Goal: Task Accomplishment & Management: Use online tool/utility

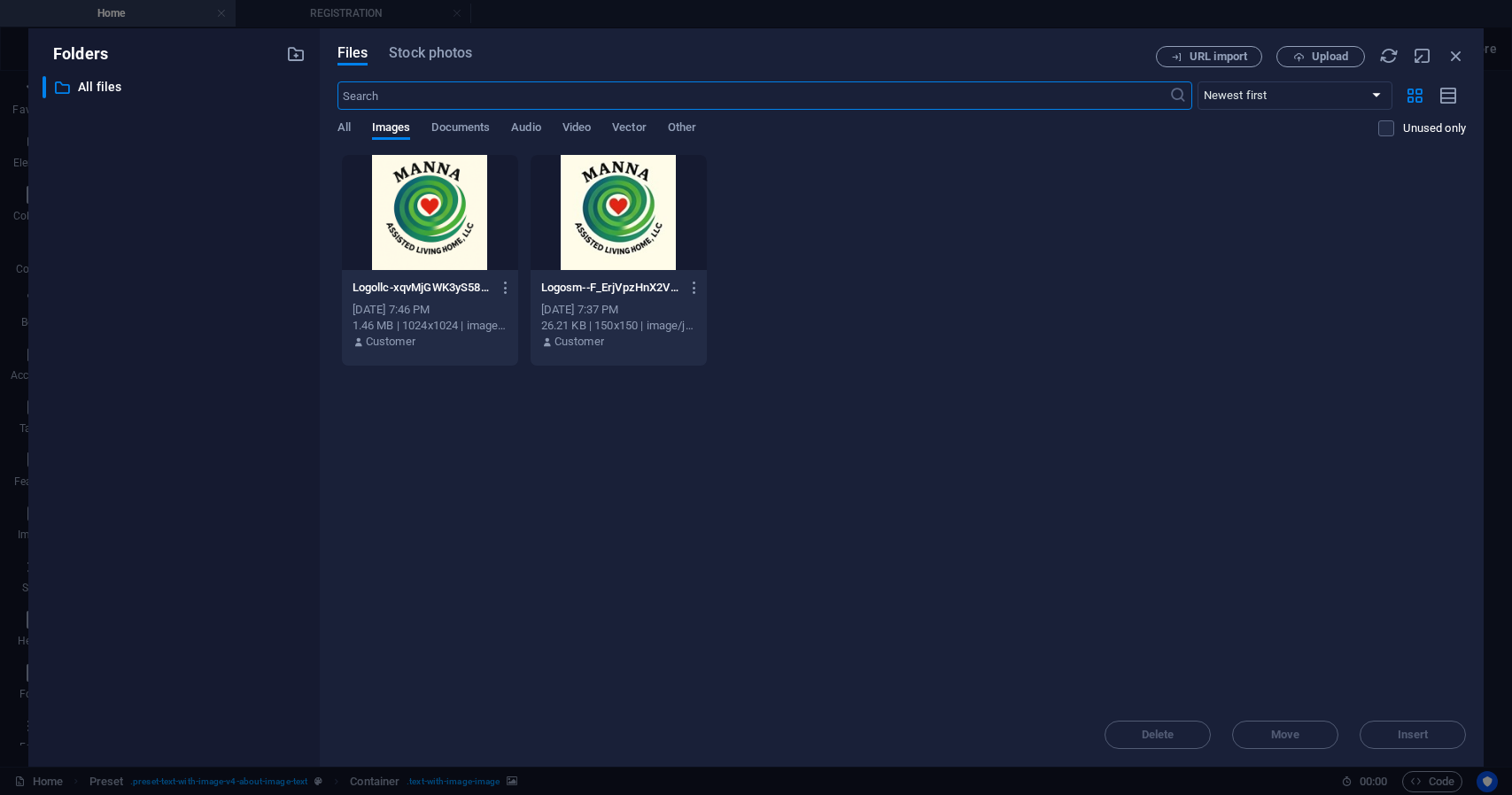
click at [1461, 50] on icon "button" at bounding box center [1456, 56] width 19 height 19
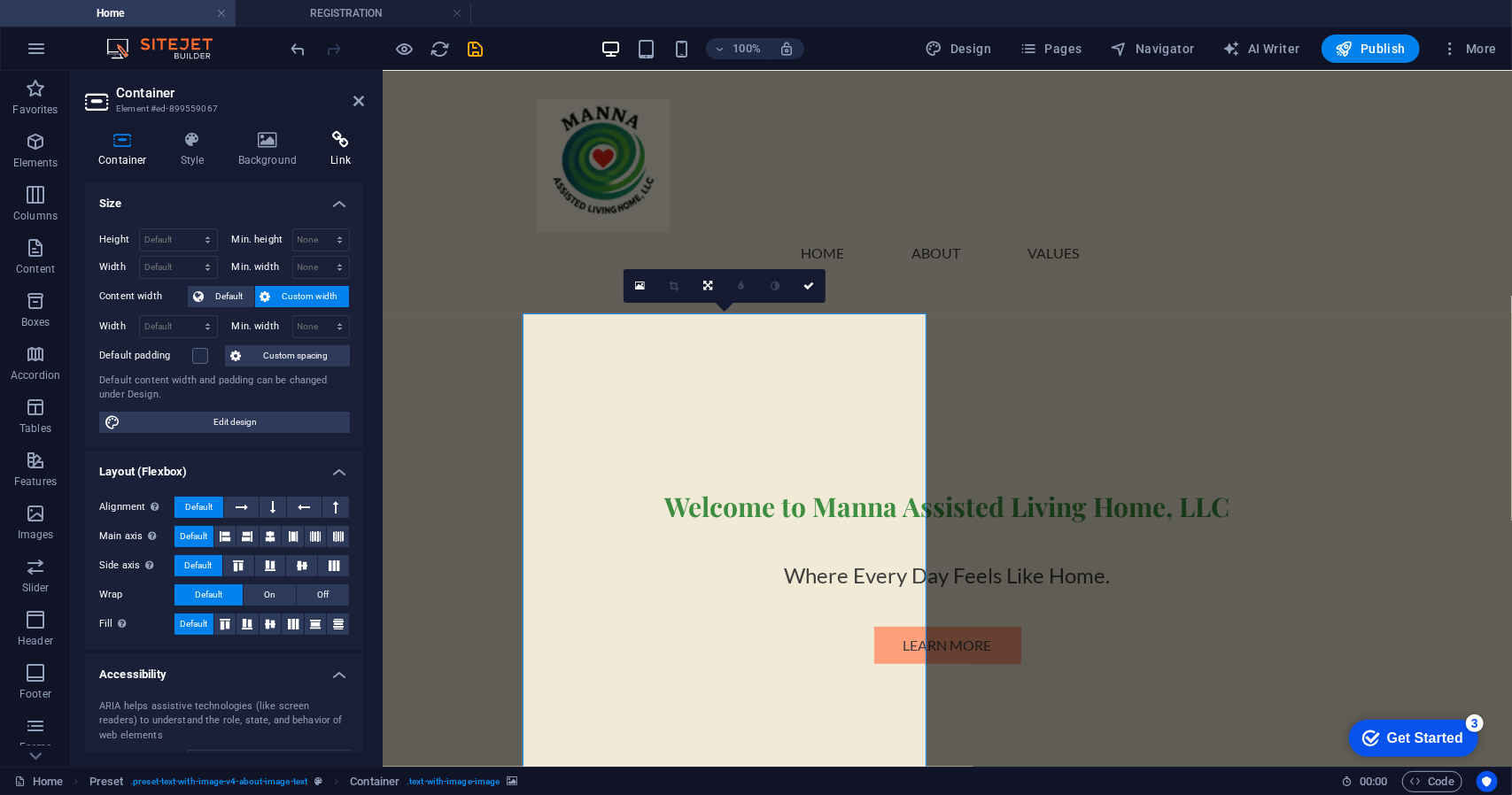
scroll to position [454, 0]
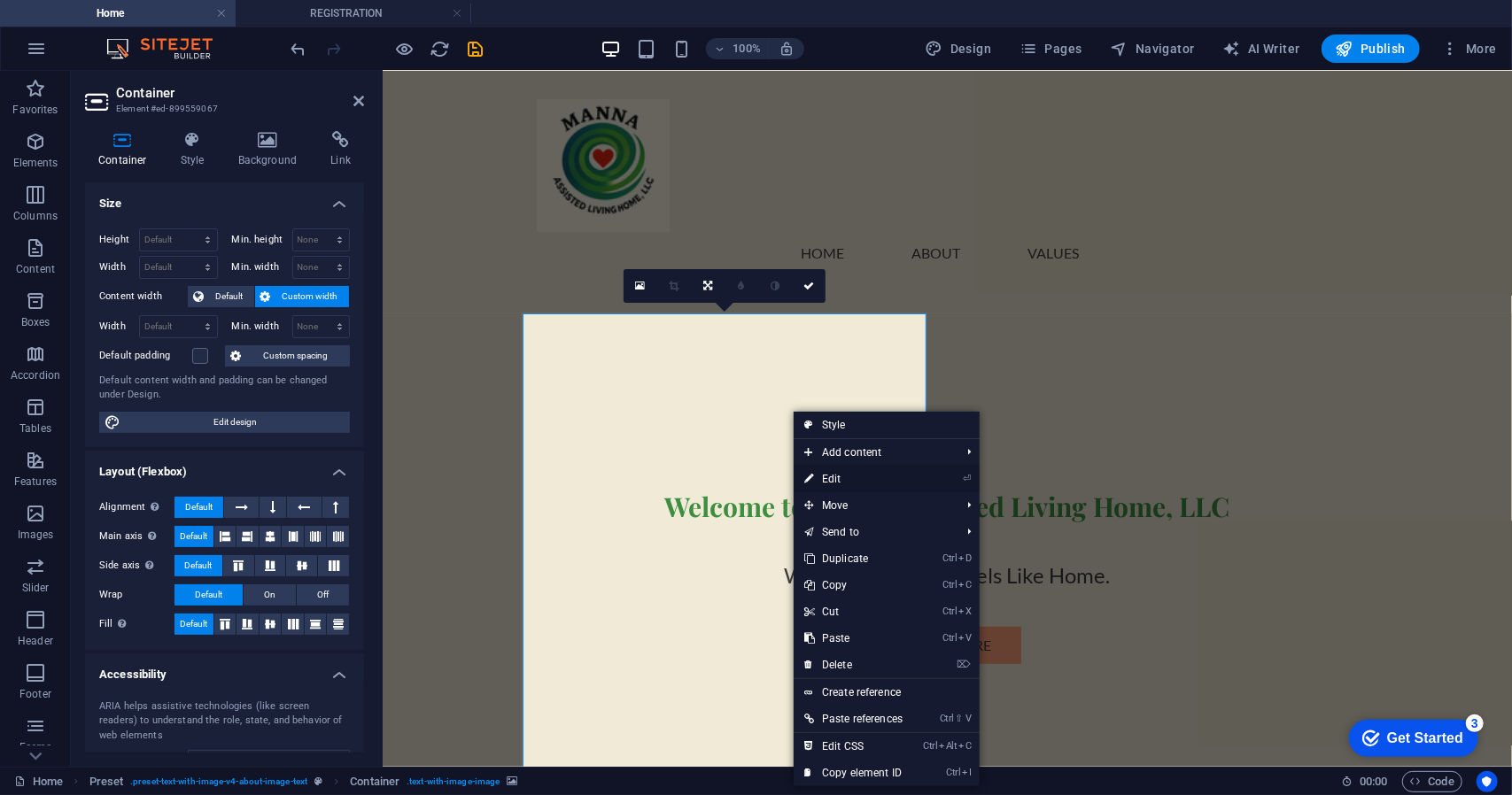
click at [838, 475] on link "⏎ Edit" at bounding box center [852, 478] width 119 height 26
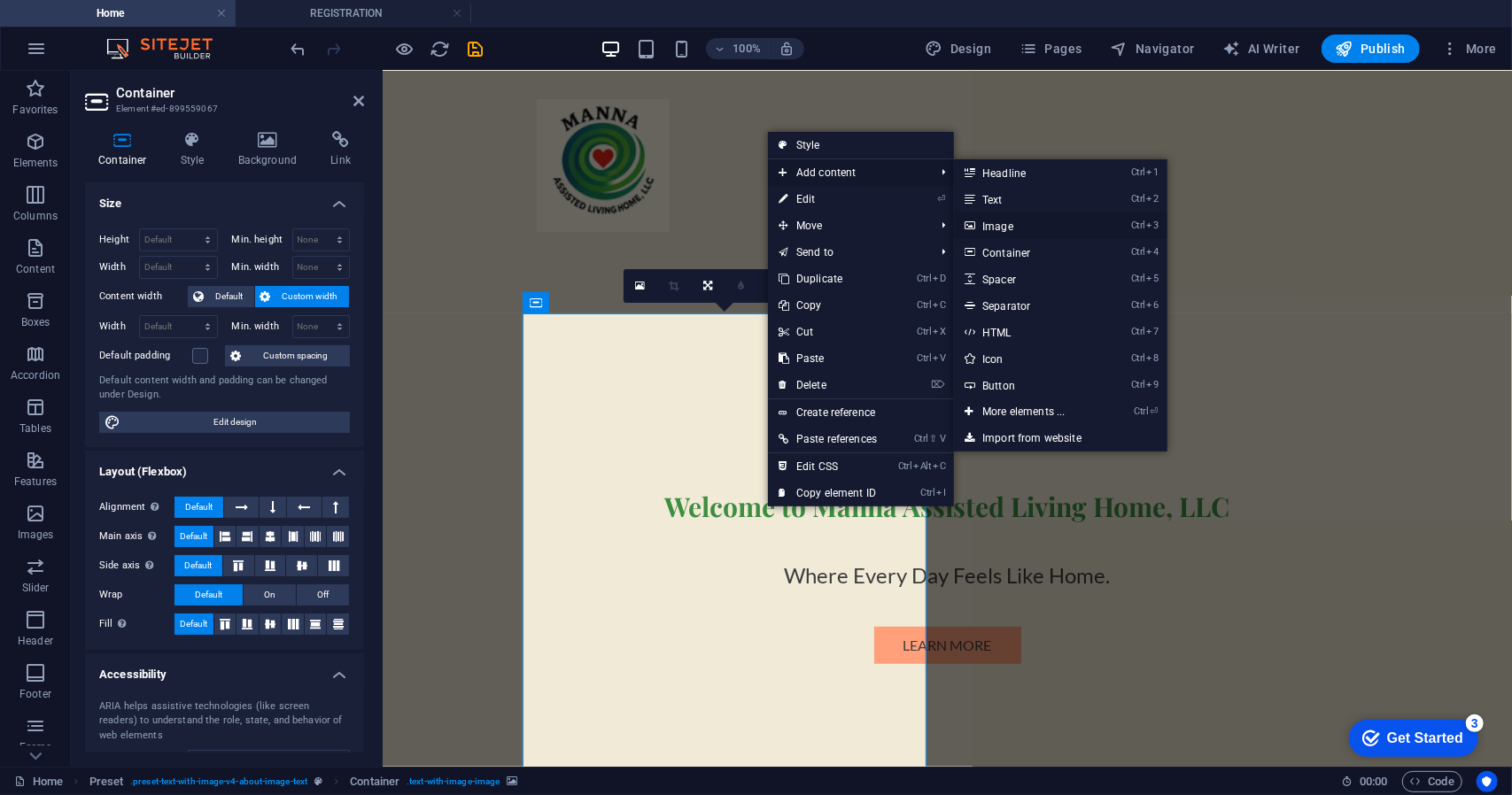
click at [1022, 226] on link "Ctrl 3 Image" at bounding box center [1027, 225] width 146 height 26
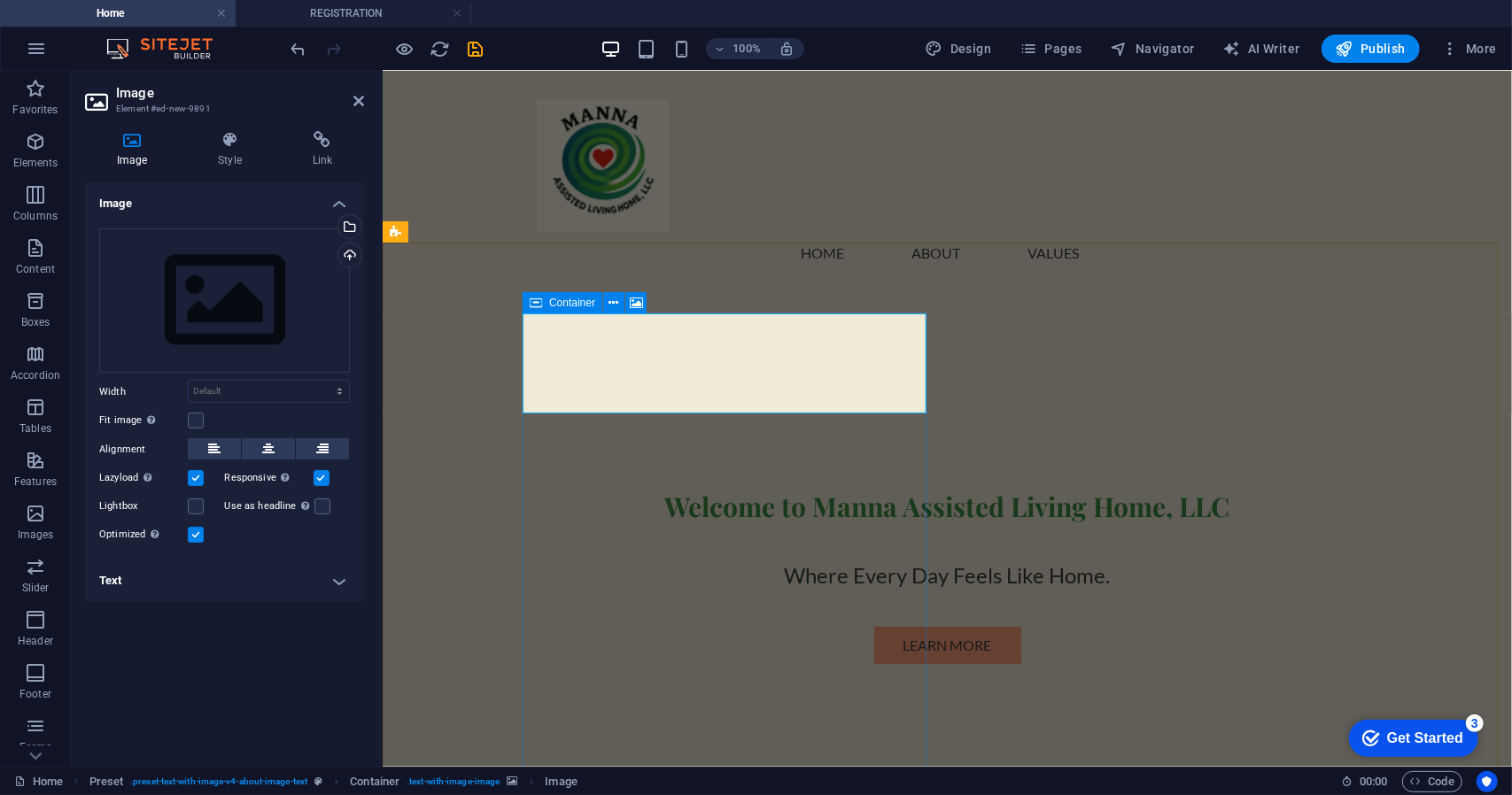
click at [534, 304] on icon at bounding box center [536, 303] width 13 height 21
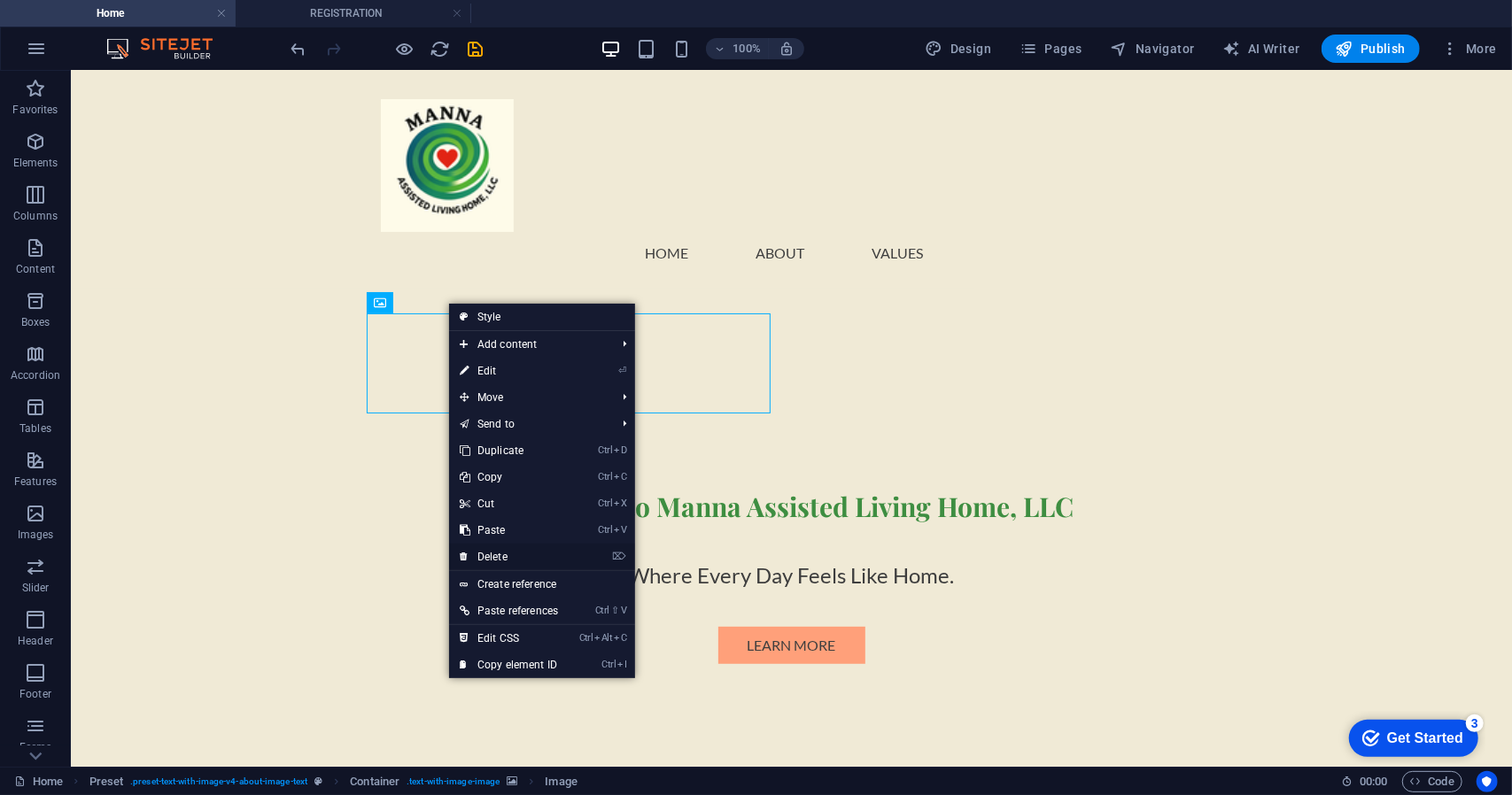
click at [515, 552] on link "⌦ Delete" at bounding box center [509, 556] width 119 height 26
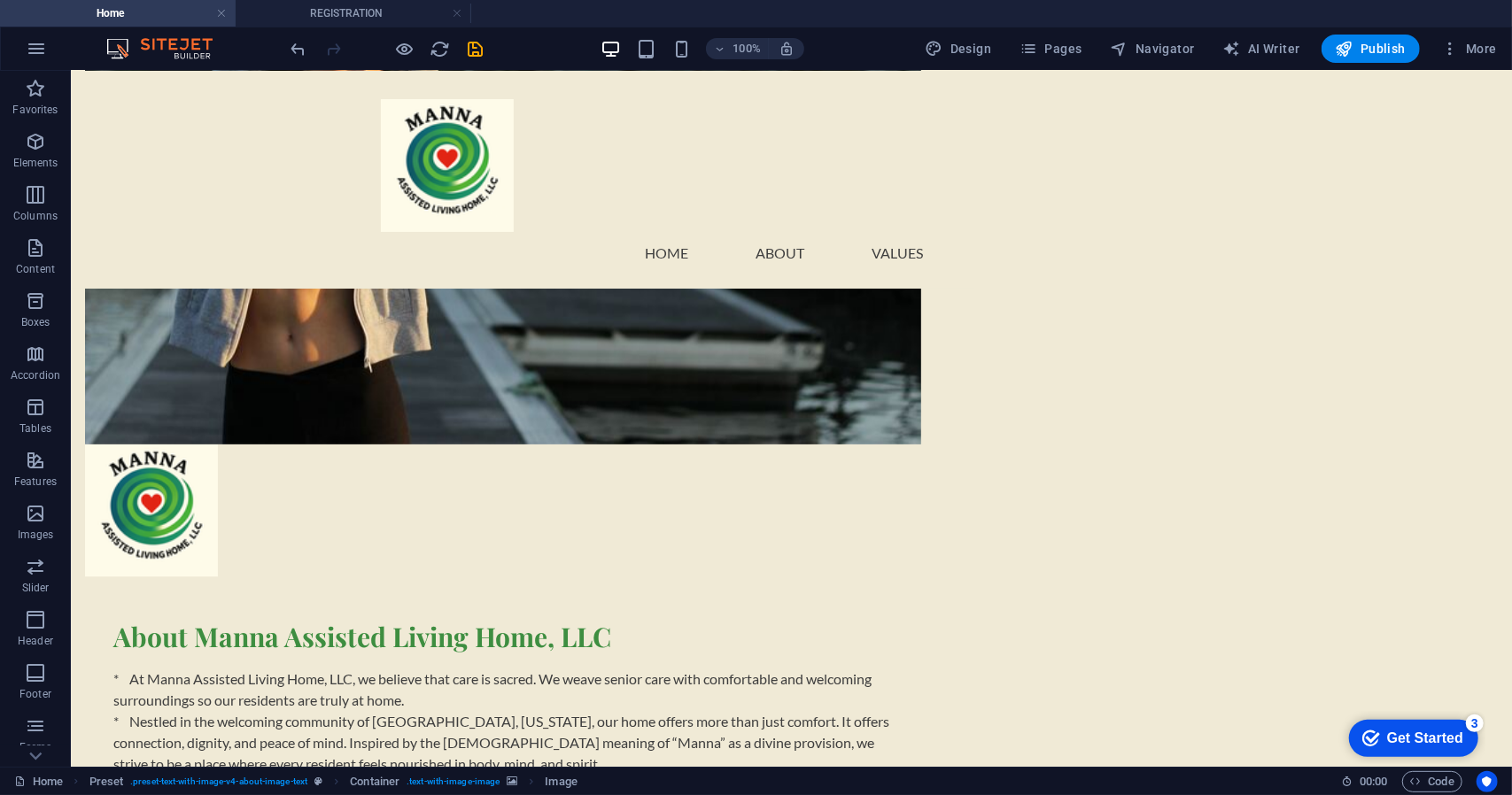
scroll to position [1438, 0]
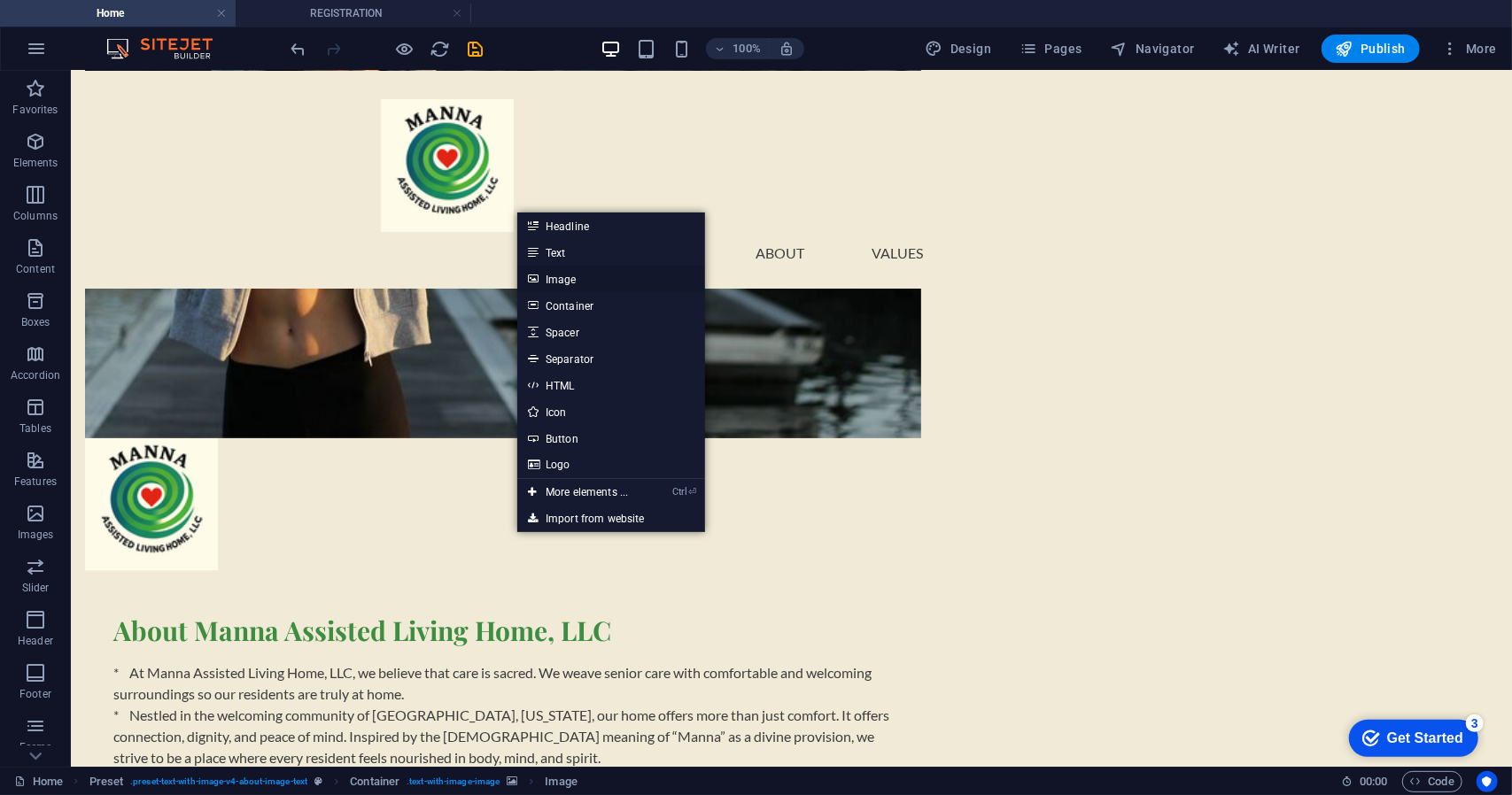
click at [571, 283] on link "Image" at bounding box center [611, 278] width 188 height 26
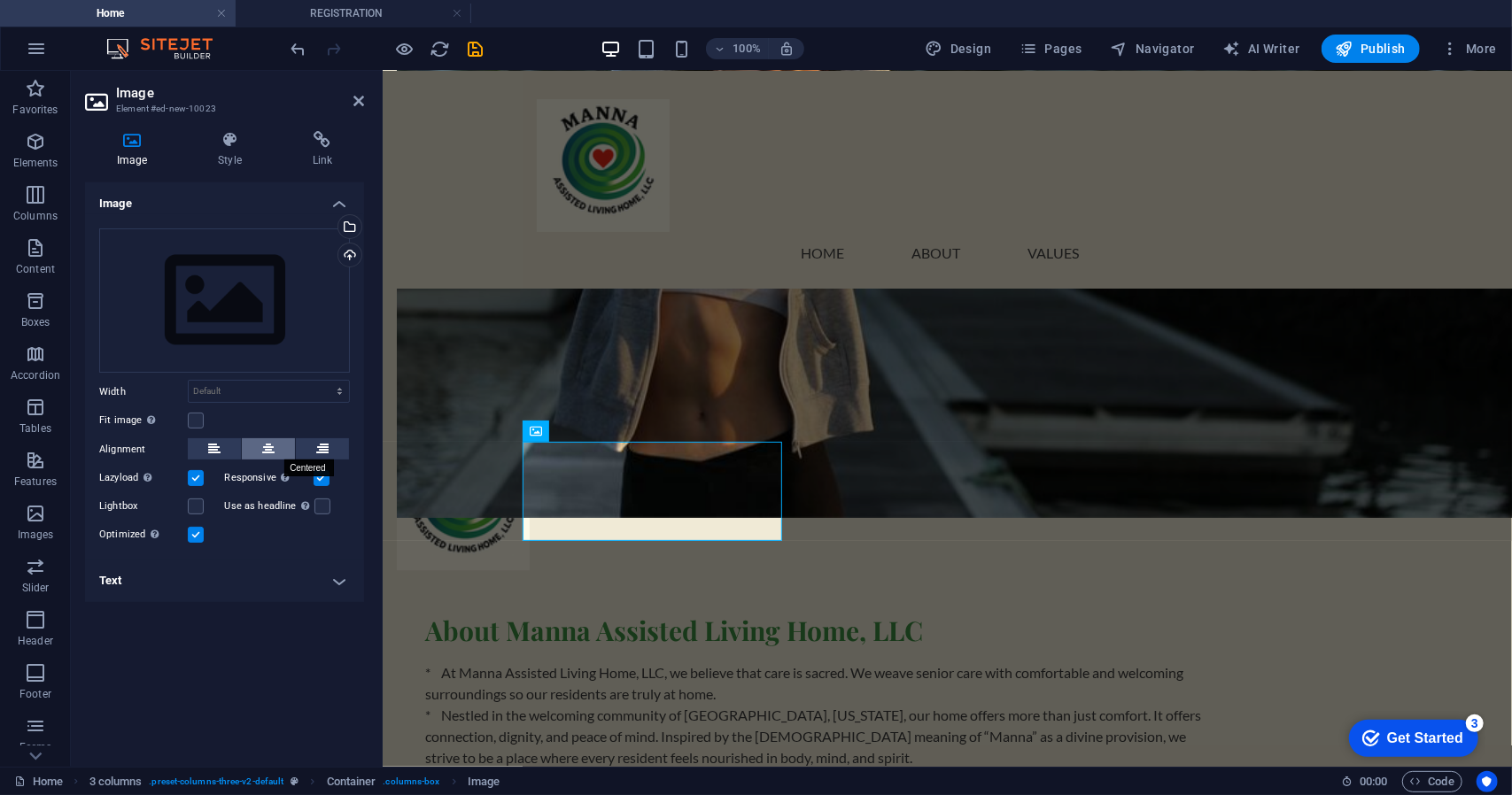
click at [271, 445] on icon at bounding box center [268, 449] width 13 height 21
click at [252, 318] on div "Drag files here, click to choose files or select files from Files or our free s…" at bounding box center [224, 301] width 251 height 145
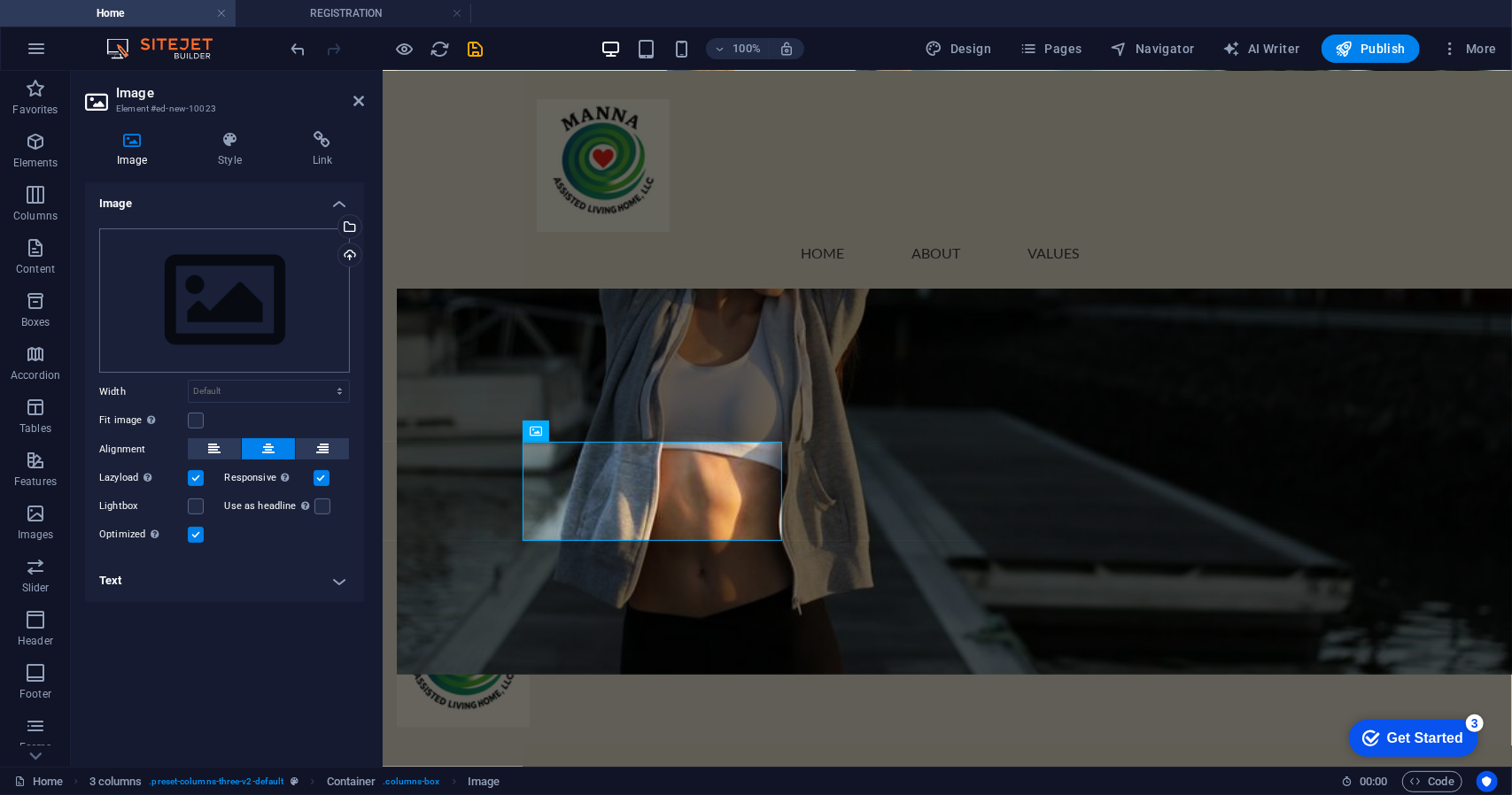
scroll to position [1595, 0]
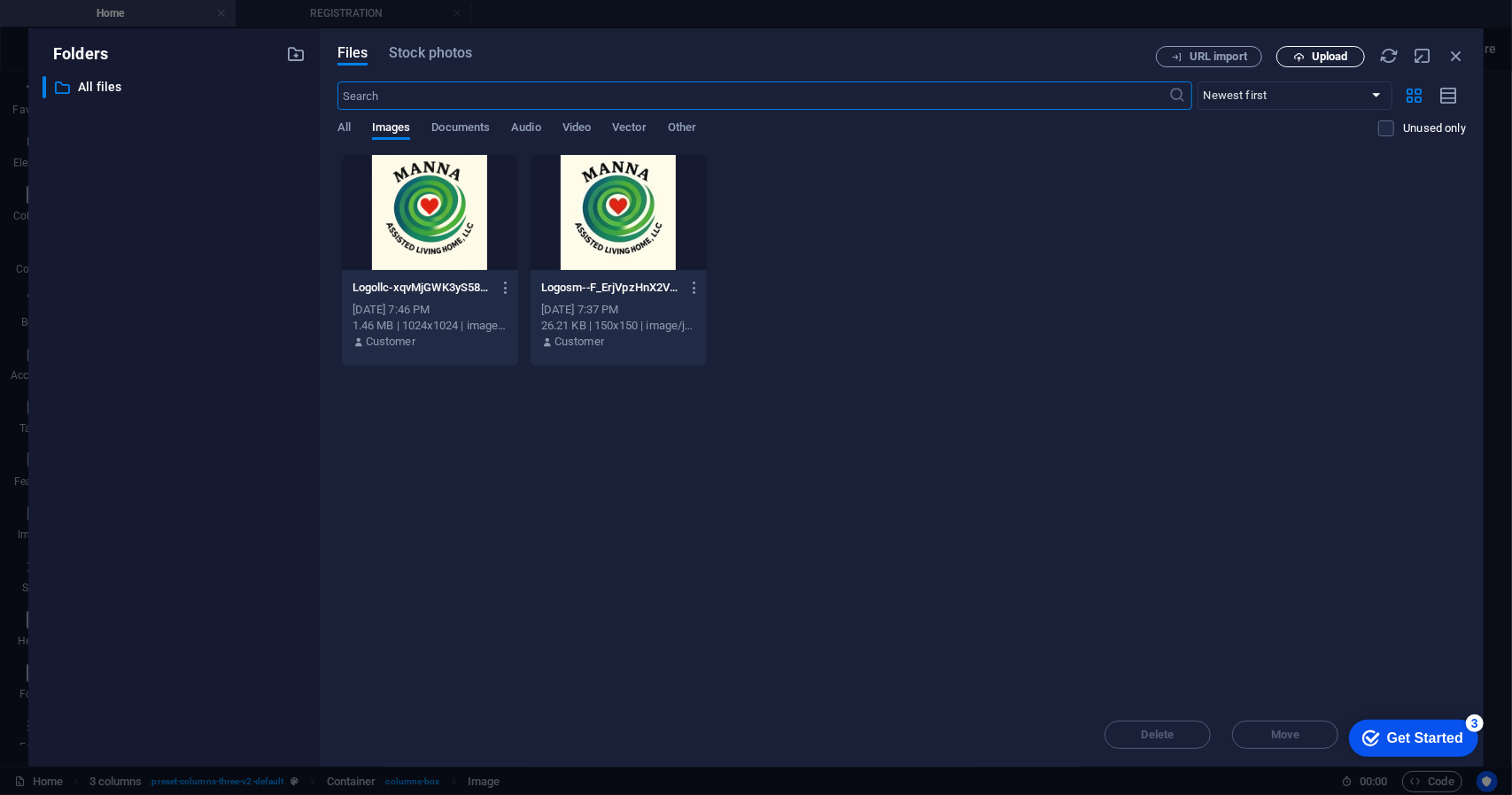
click at [1323, 61] on span "Upload" at bounding box center [1329, 56] width 36 height 11
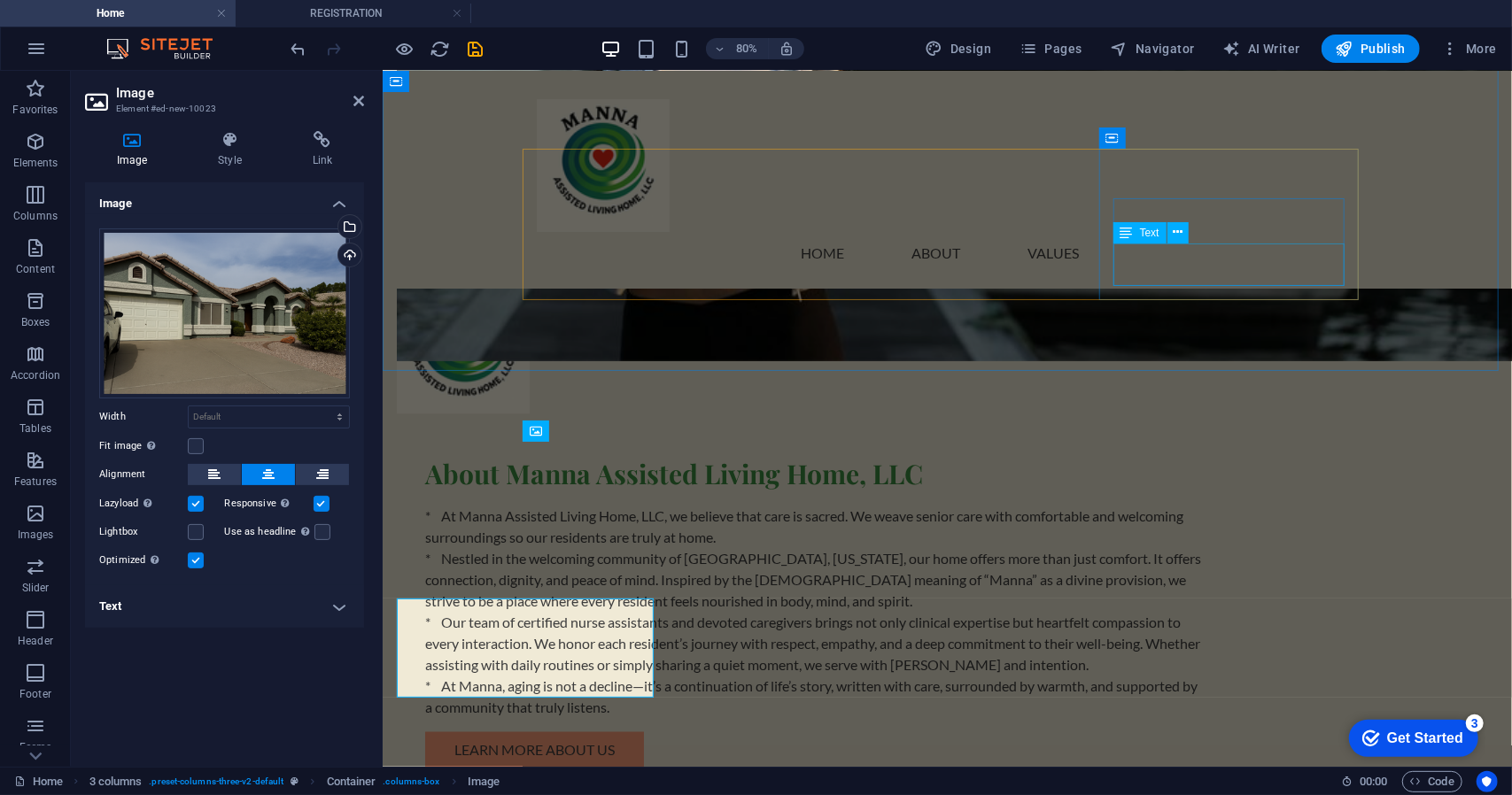
scroll to position [1438, 0]
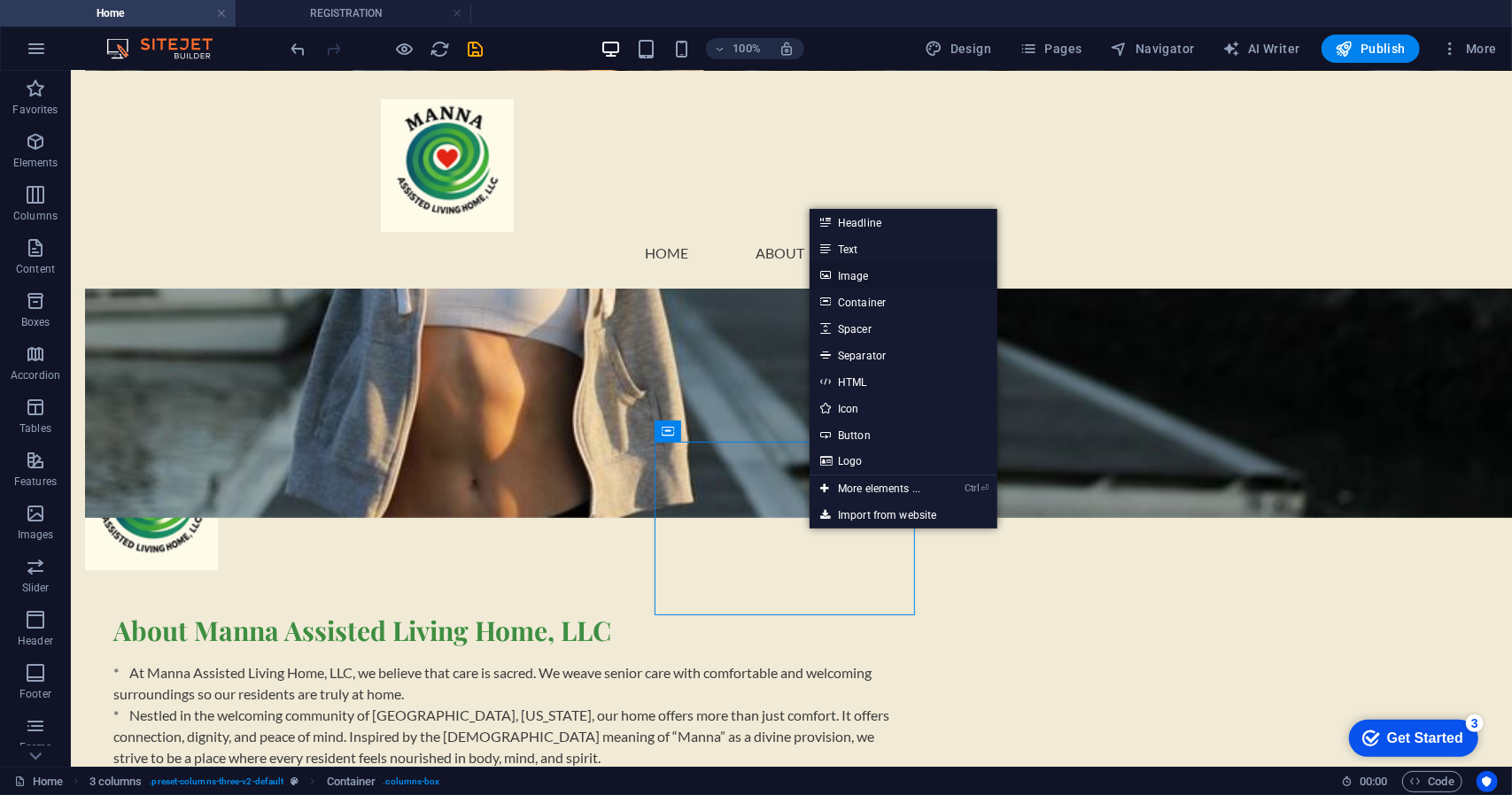
click at [859, 279] on link "Image" at bounding box center [904, 275] width 188 height 26
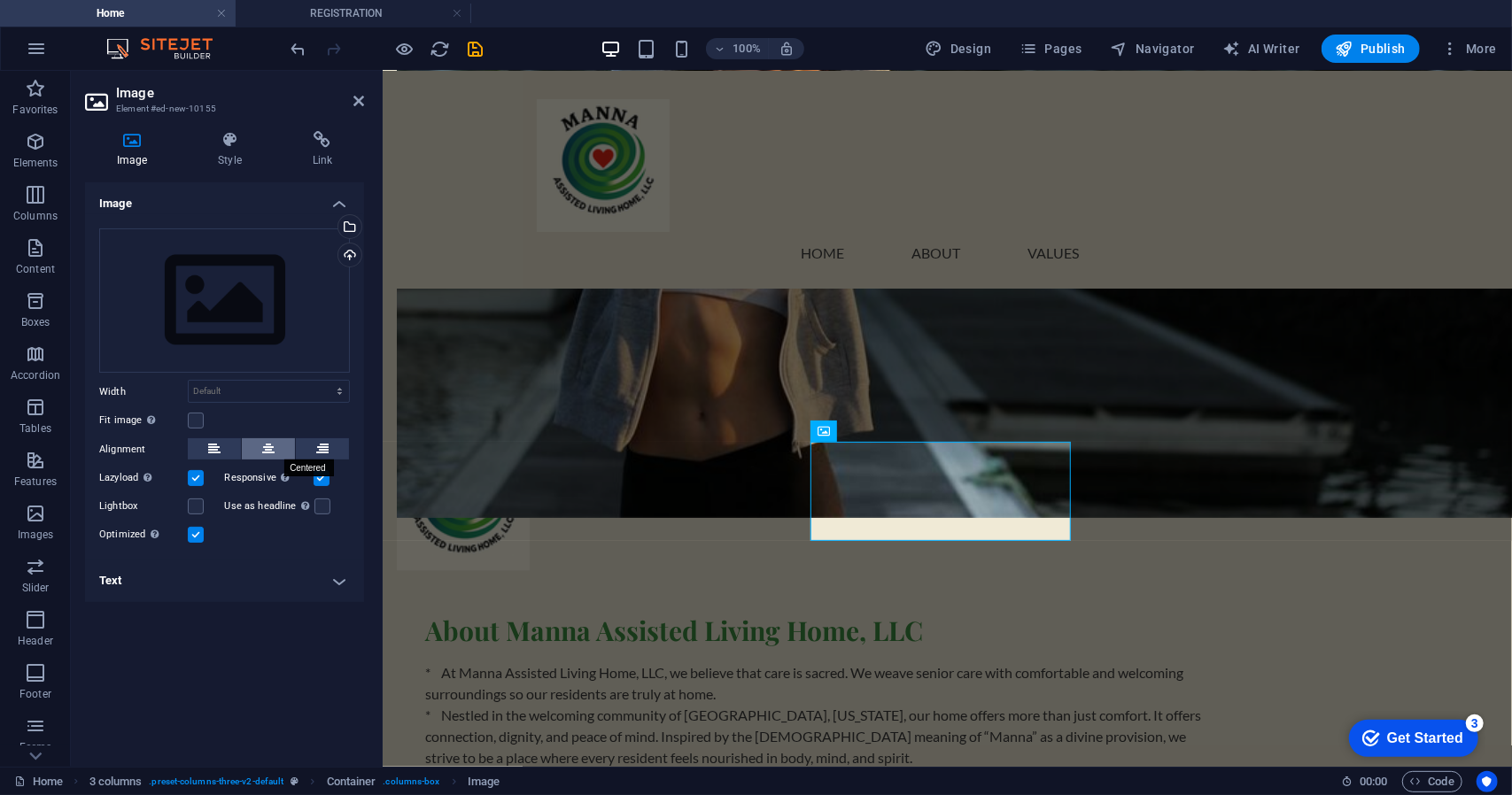
click at [276, 448] on button at bounding box center [268, 449] width 53 height 21
click at [257, 297] on div "Drag files here, click to choose files or select files from Files or our free s…" at bounding box center [224, 301] width 251 height 145
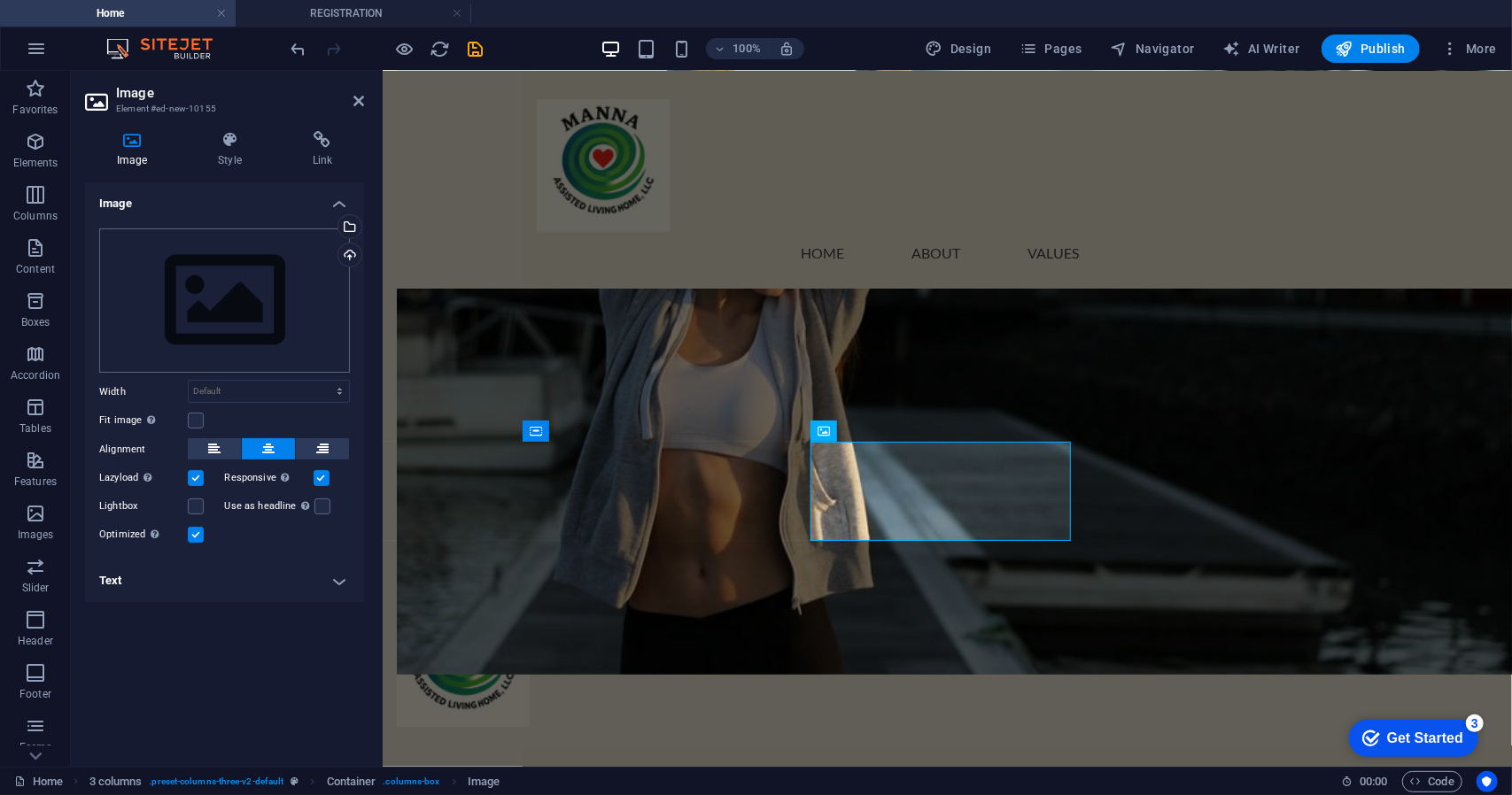
scroll to position [1595, 0]
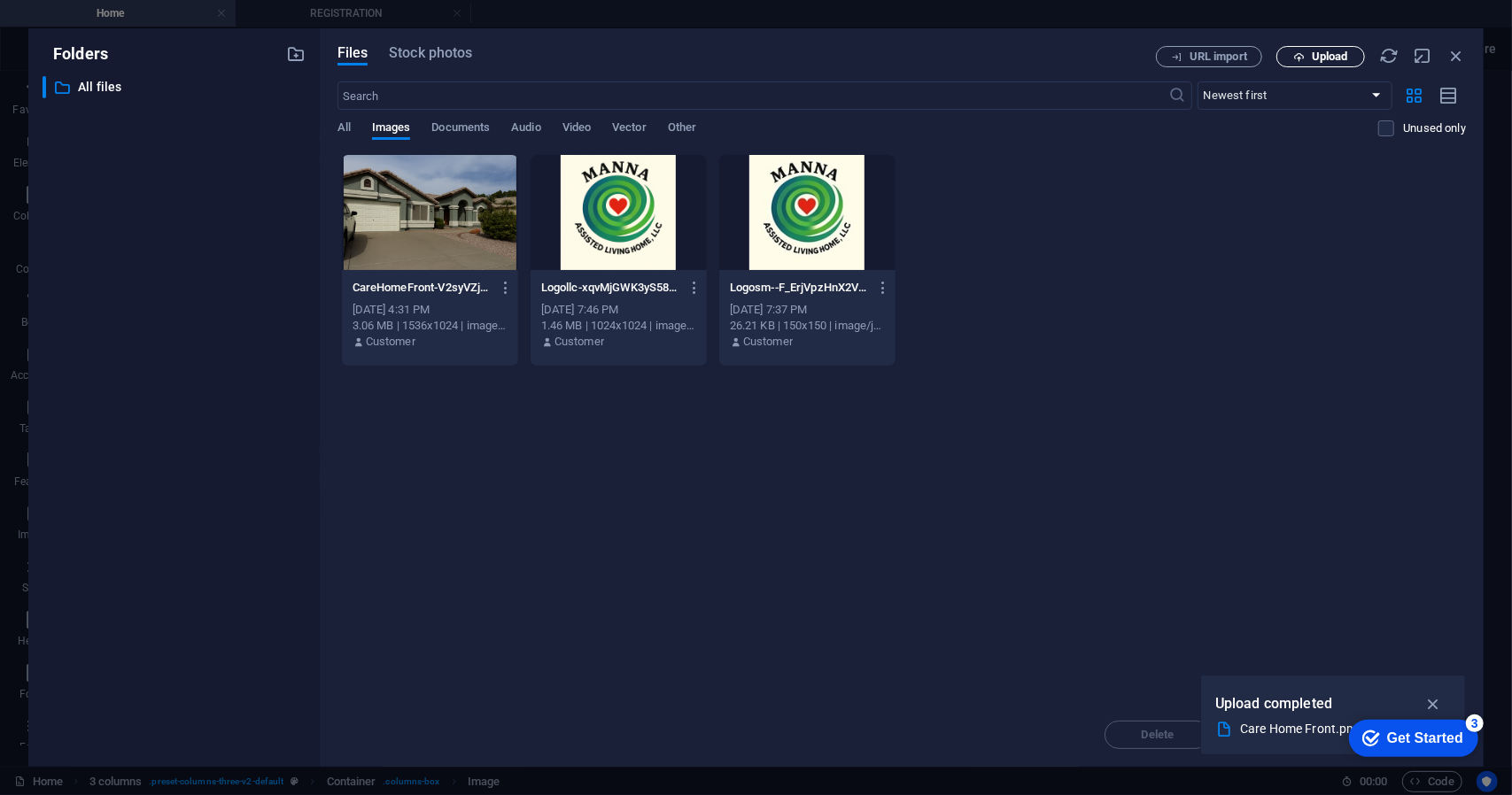
click at [1344, 59] on span "Upload" at bounding box center [1329, 56] width 36 height 11
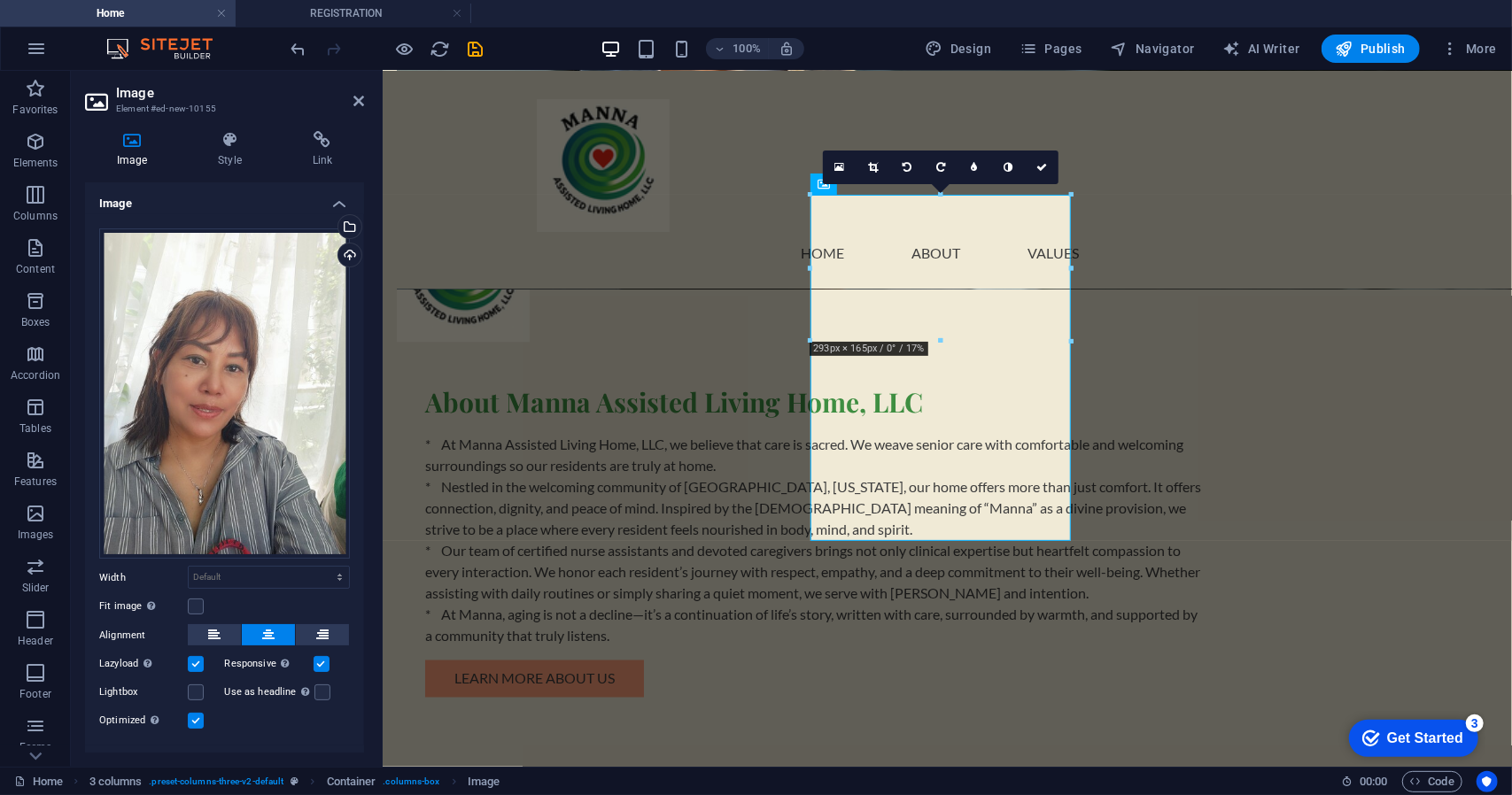
scroll to position [1744, 0]
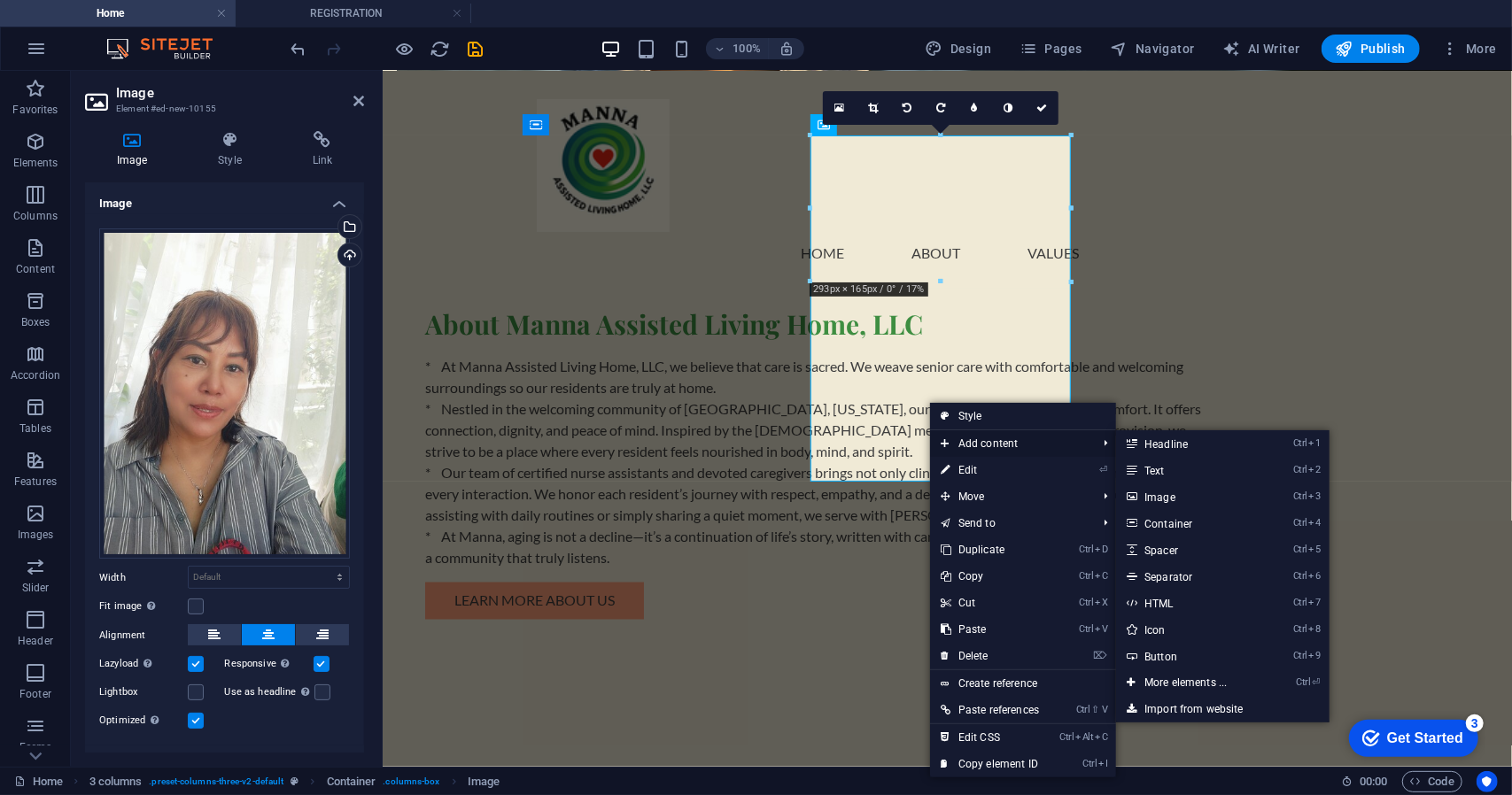
click at [976, 440] on span "Add content" at bounding box center [1009, 443] width 160 height 26
click at [1169, 467] on link "Ctrl 2 Text" at bounding box center [1188, 470] width 146 height 26
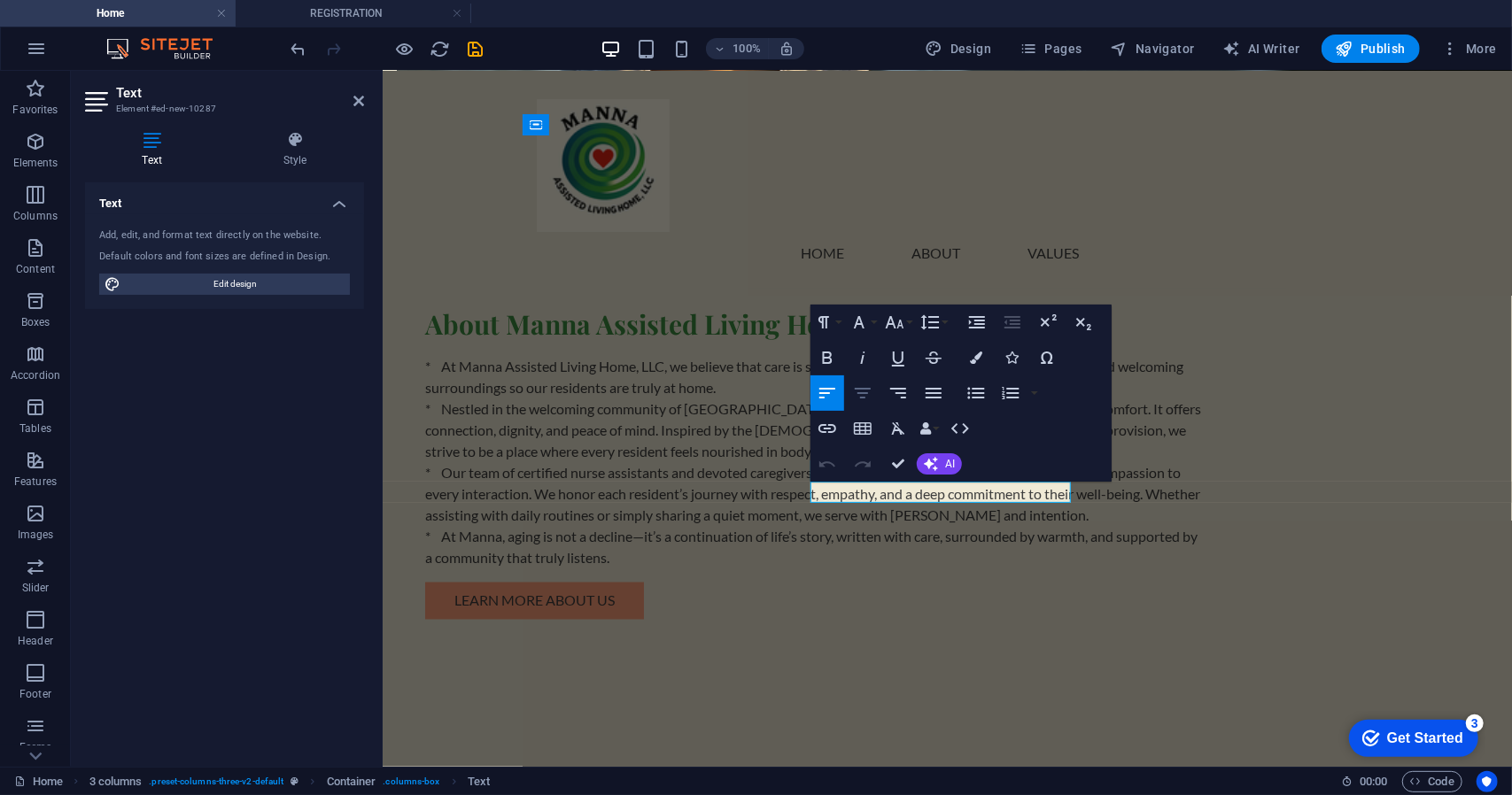
click at [861, 388] on icon "button" at bounding box center [862, 393] width 15 height 11
drag, startPoint x: 956, startPoint y: 491, endPoint x: 775, endPoint y: 490, distance: 181.0
click at [827, 366] on icon "button" at bounding box center [827, 357] width 21 height 21
click at [872, 390] on icon "button" at bounding box center [863, 393] width 21 height 21
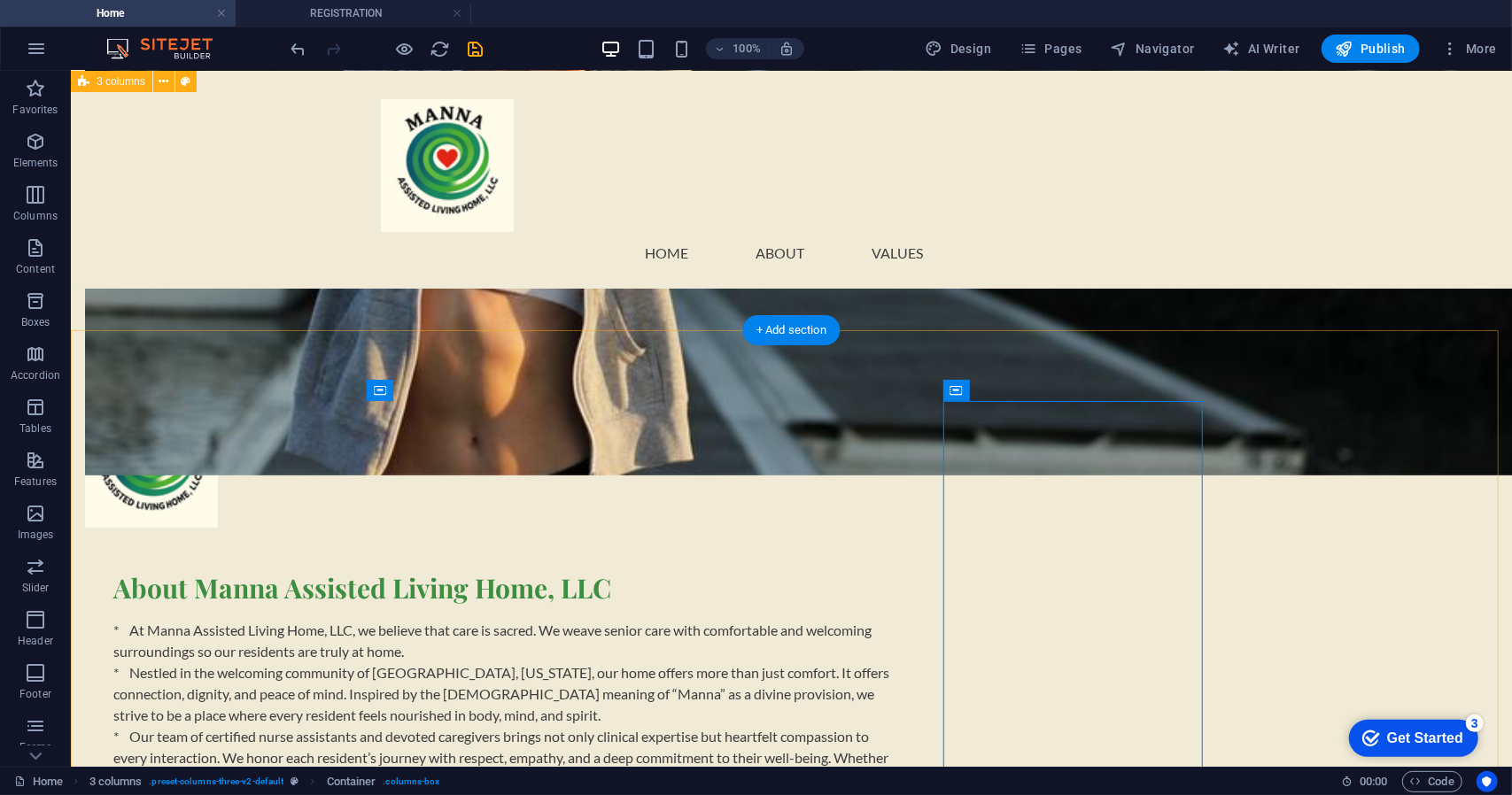
scroll to position [1479, 0]
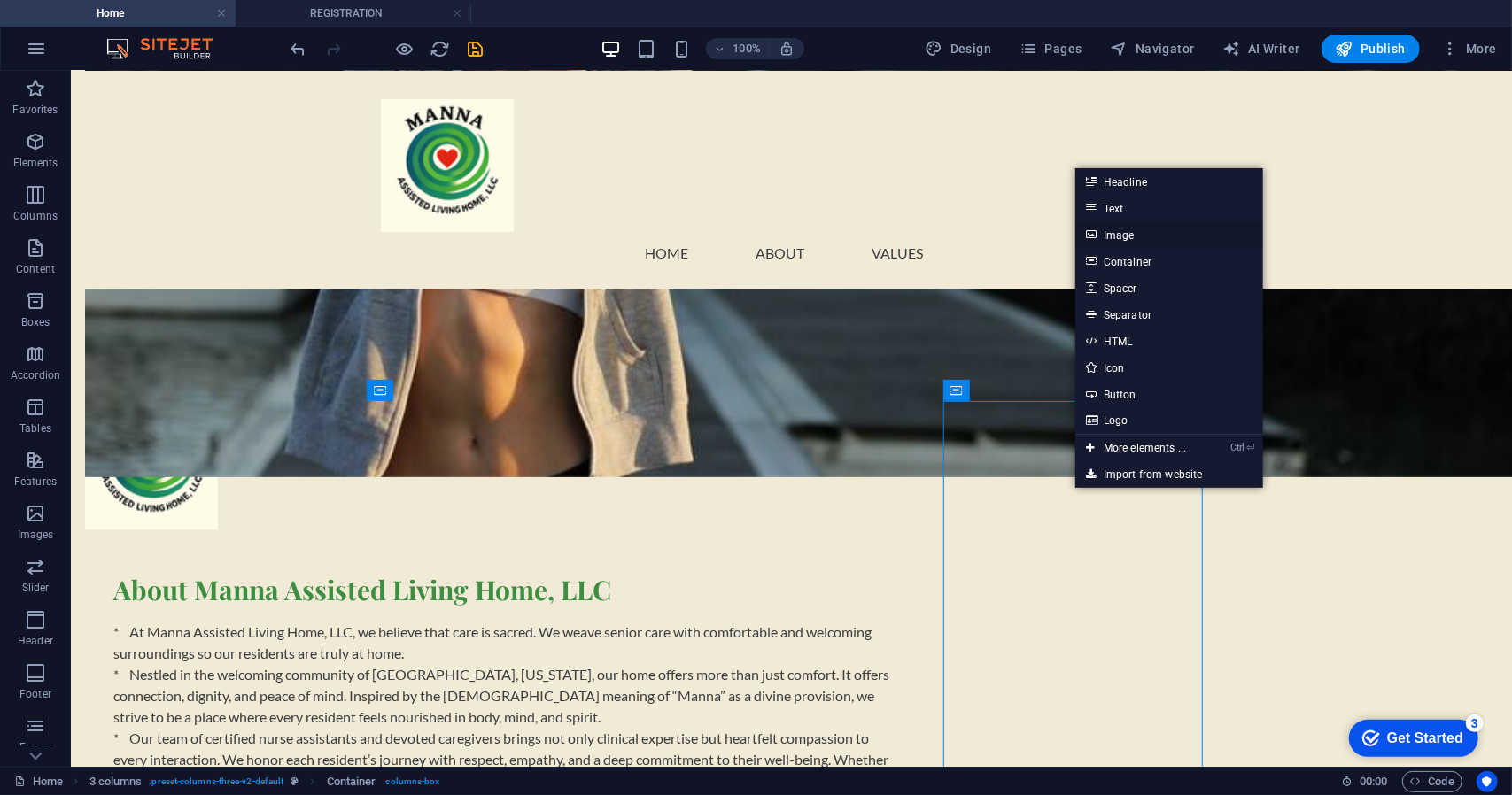
click at [1126, 231] on link "Image" at bounding box center [1169, 234] width 188 height 26
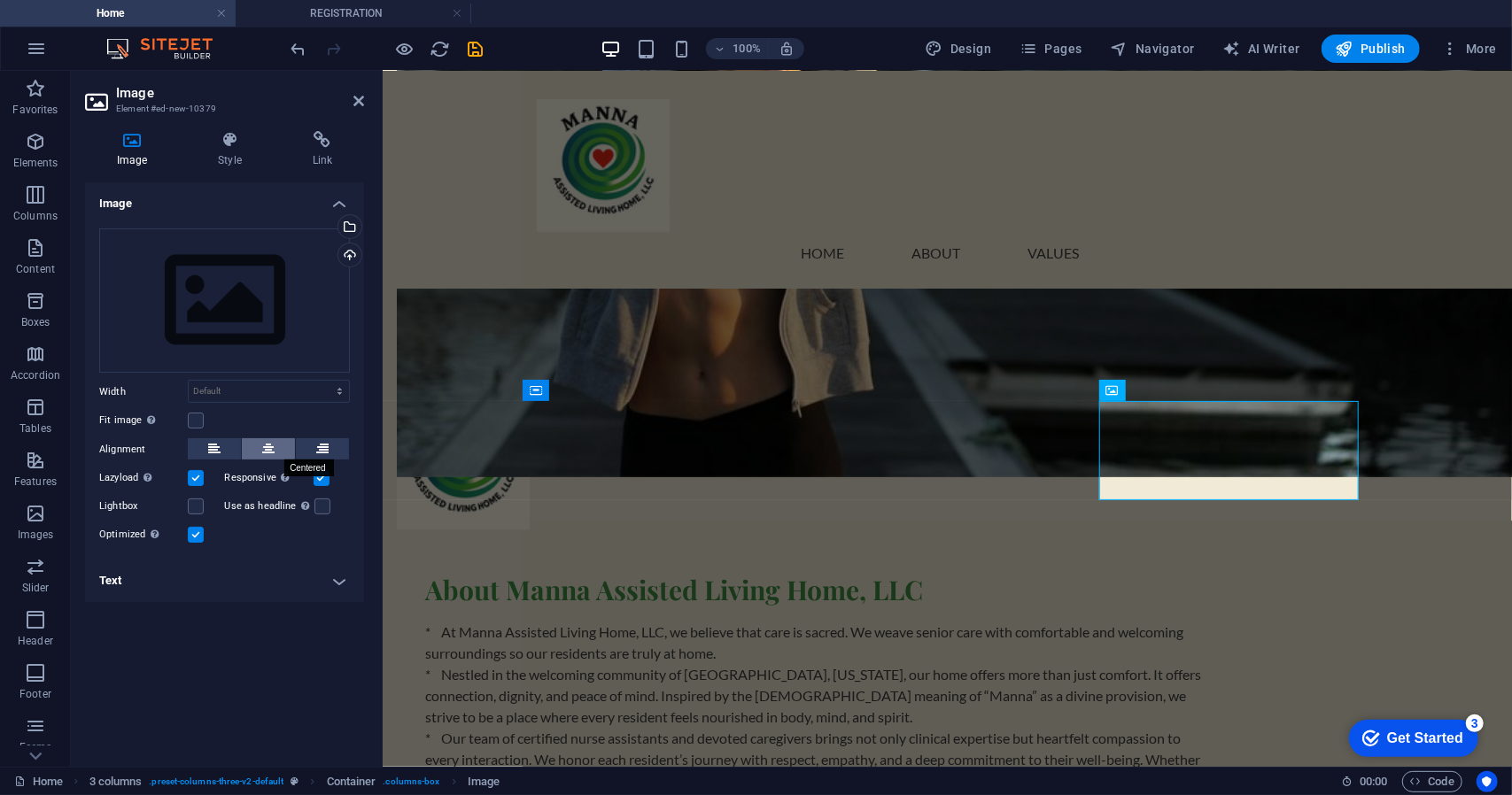
click at [274, 440] on button at bounding box center [268, 449] width 53 height 21
click at [285, 314] on div "Drag files here, click to choose files or select files from Files or our free s…" at bounding box center [224, 301] width 251 height 145
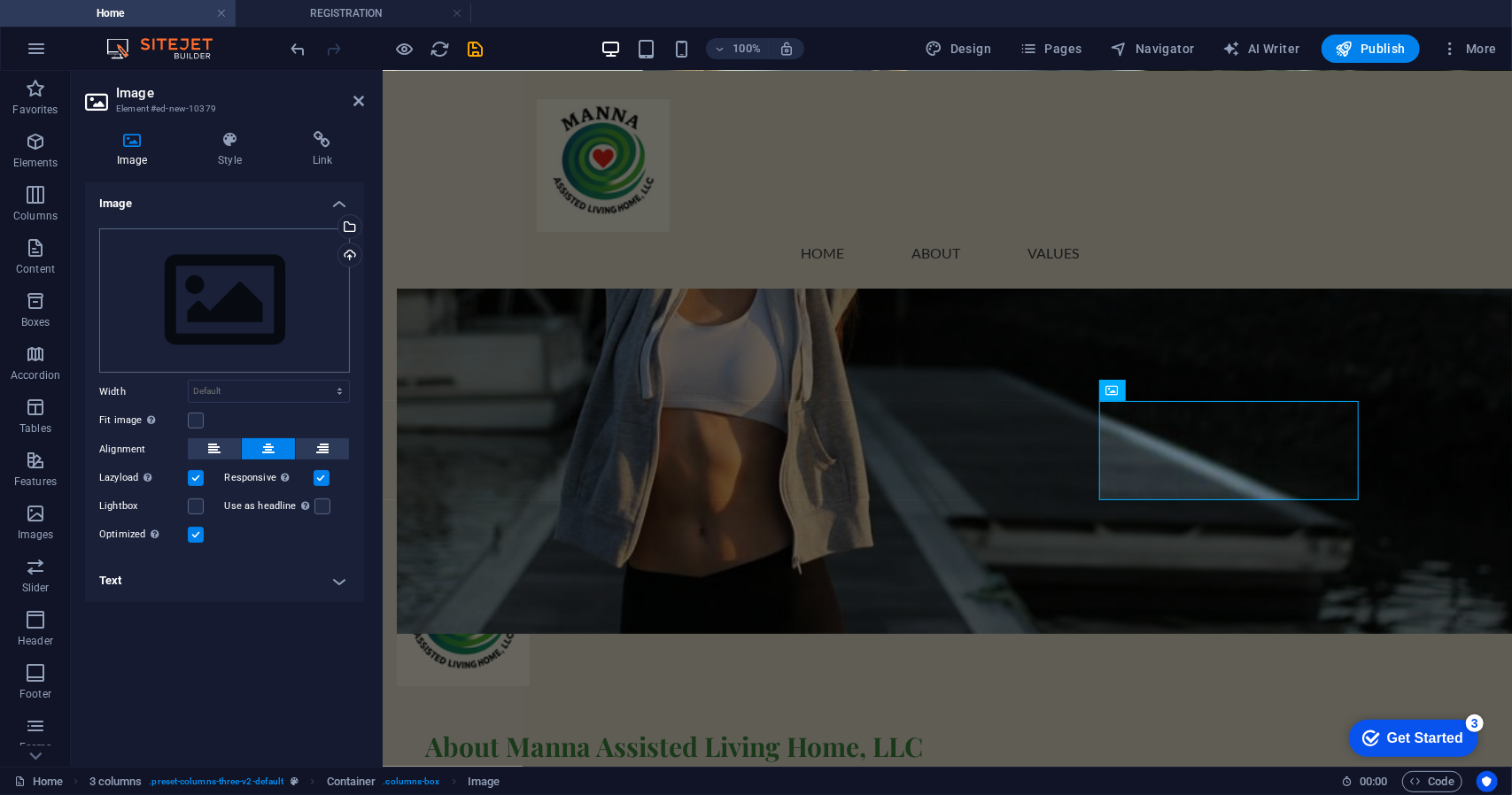
scroll to position [1636, 0]
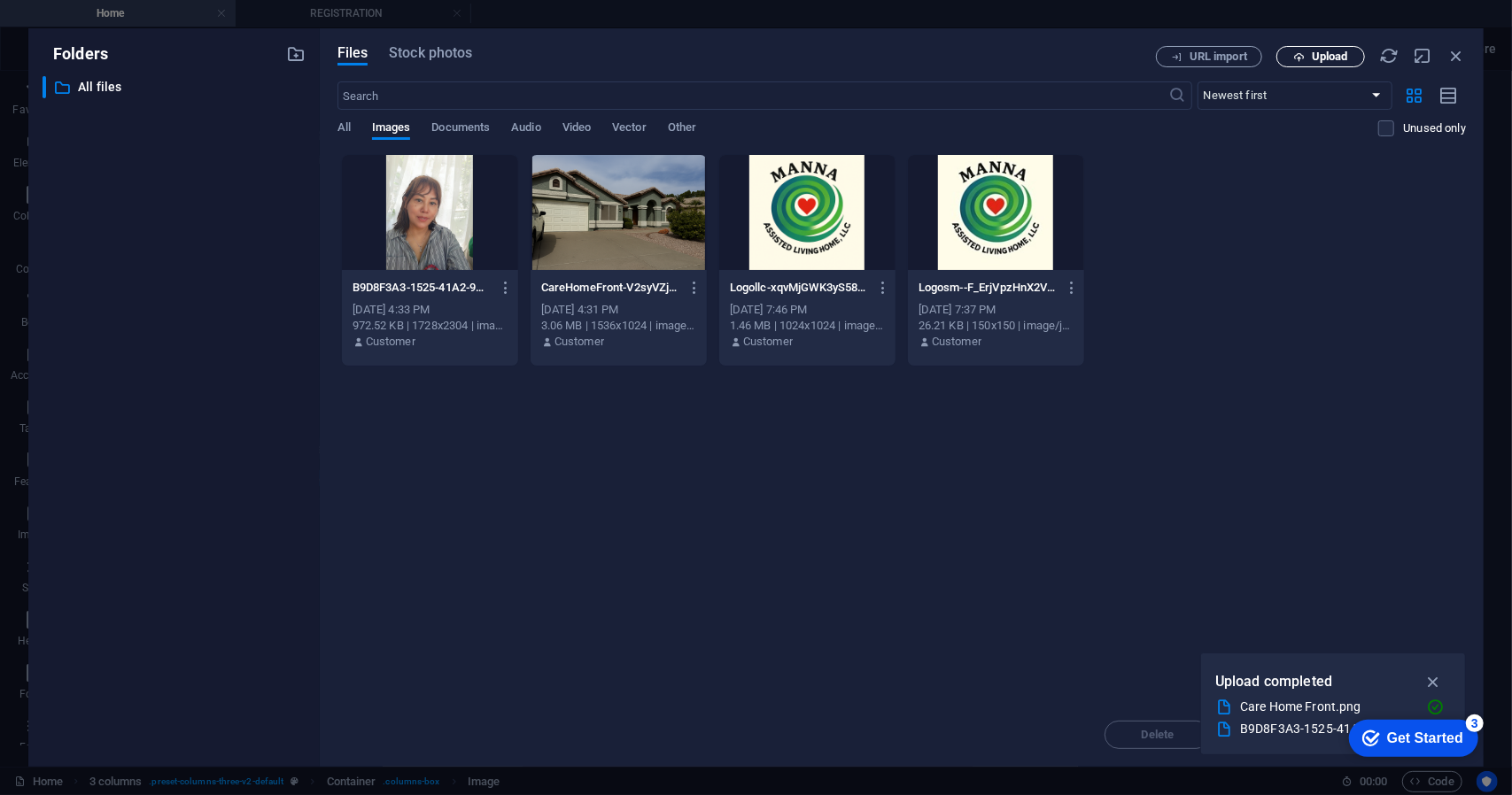
click at [1350, 56] on span "Upload" at bounding box center [1320, 57] width 73 height 12
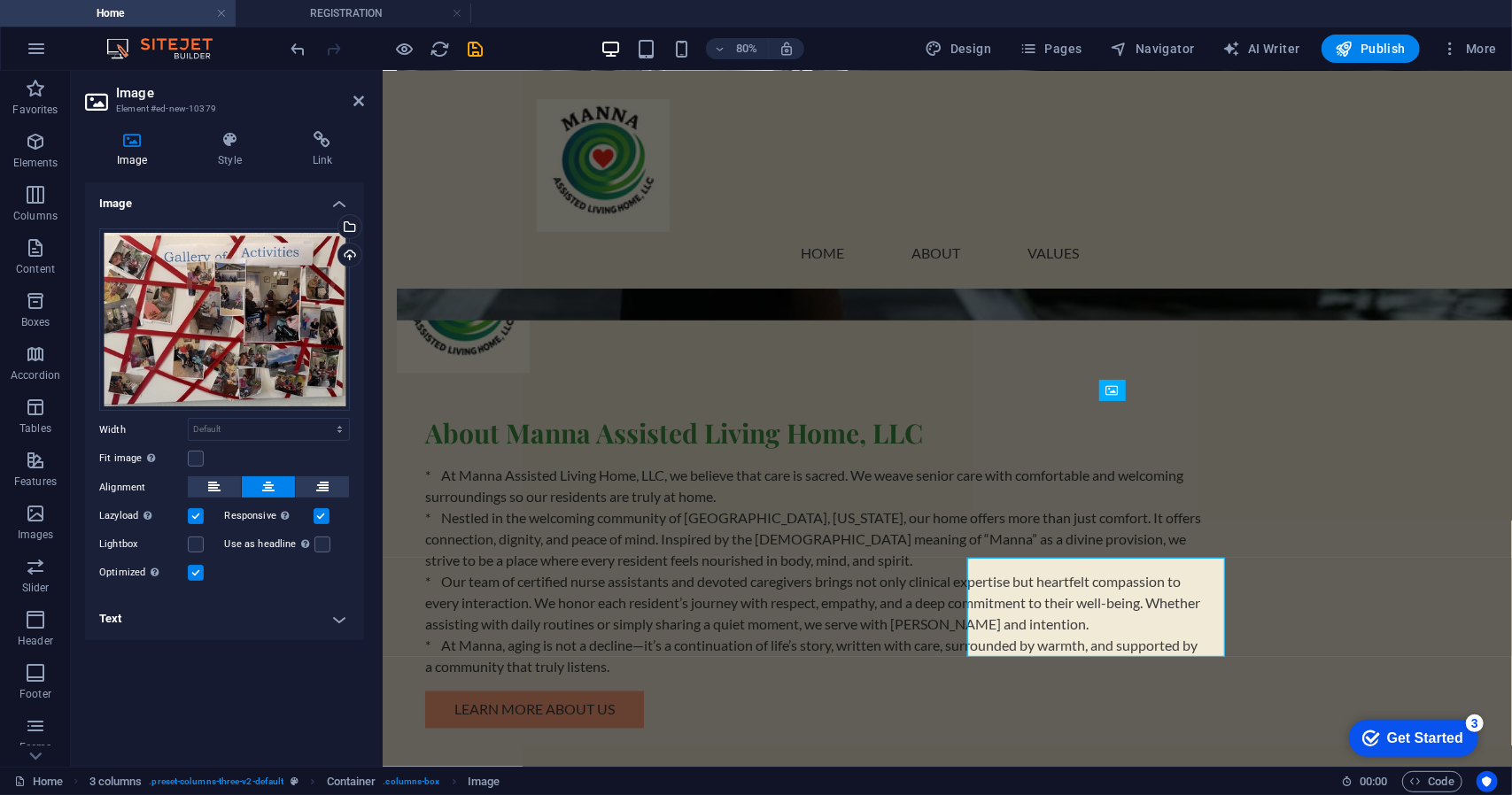
scroll to position [1479, 0]
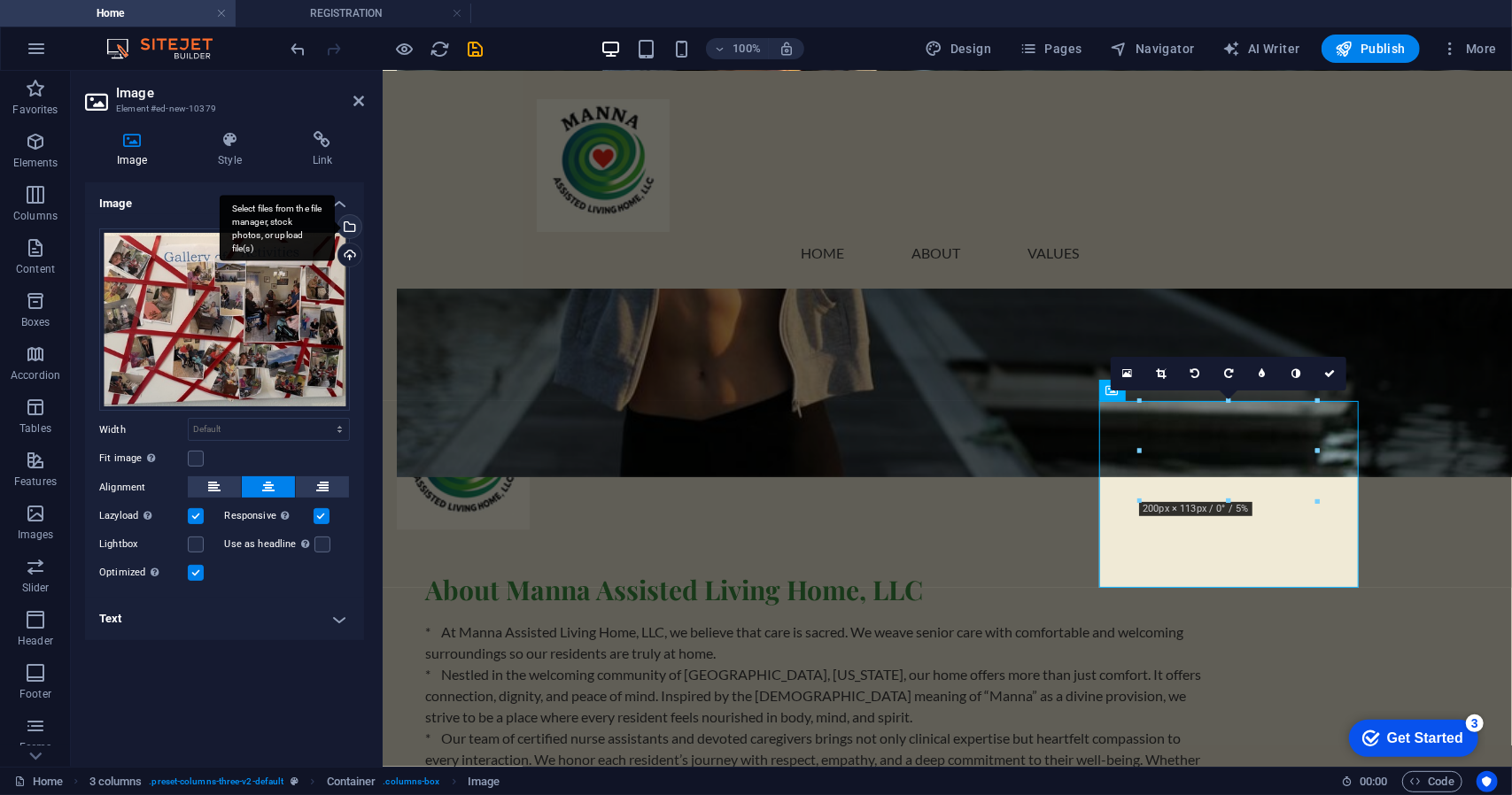
click at [354, 227] on div "Select files from the file manager, stock photos, or upload file(s)" at bounding box center [348, 228] width 26 height 26
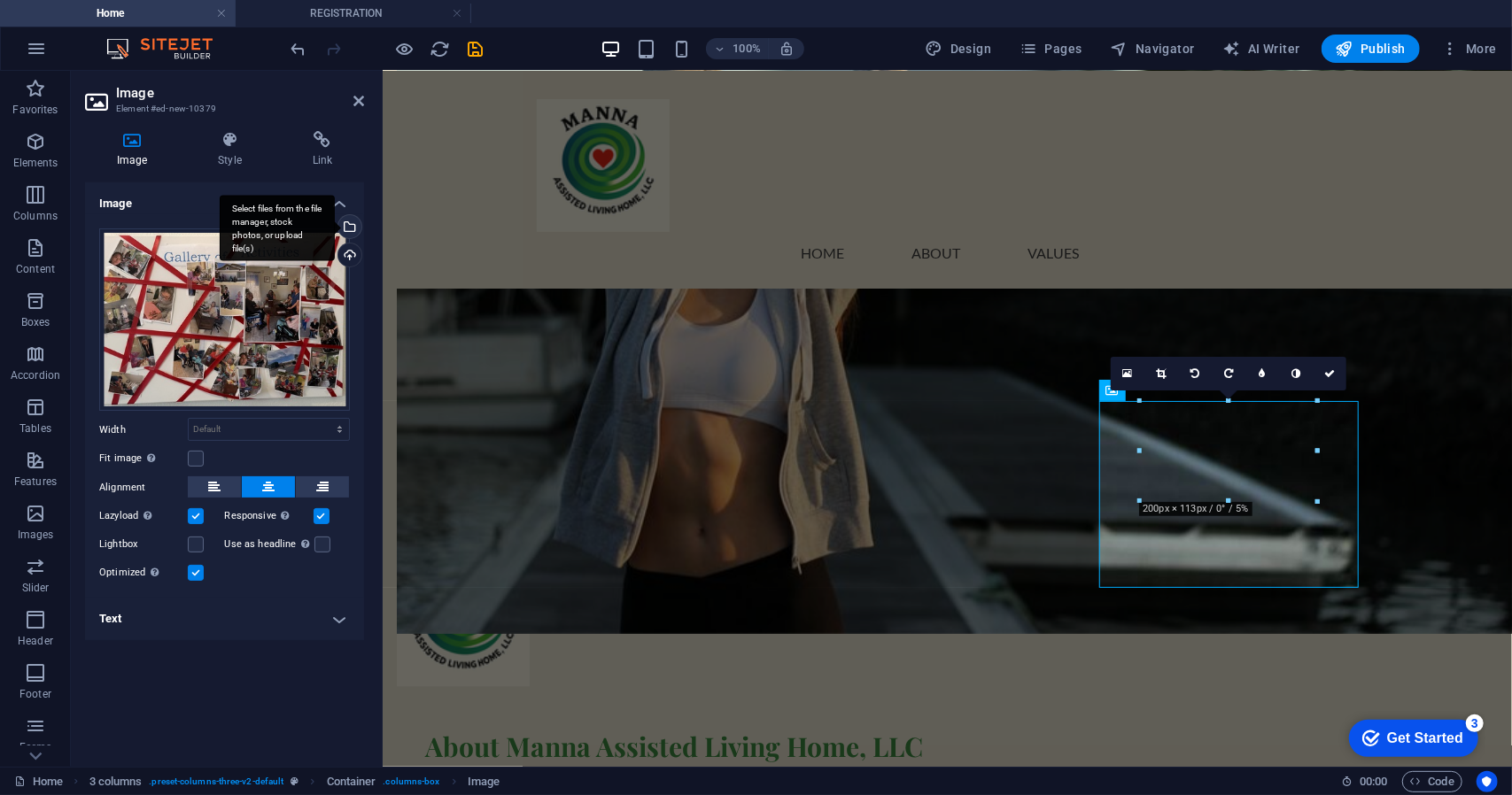
scroll to position [1636, 0]
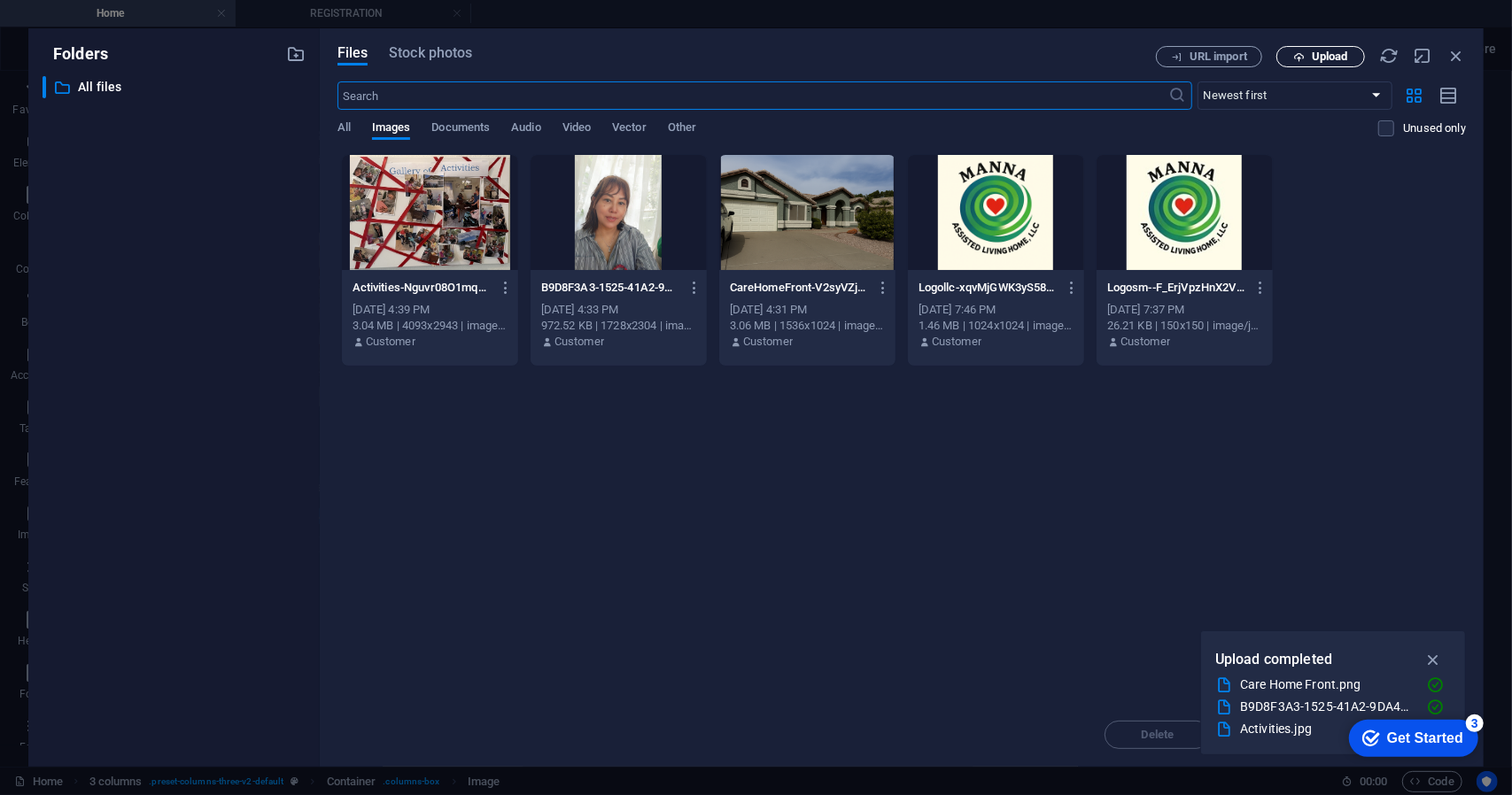
click at [1324, 61] on span "Upload" at bounding box center [1329, 56] width 36 height 11
click at [577, 133] on span "Video" at bounding box center [576, 130] width 28 height 25
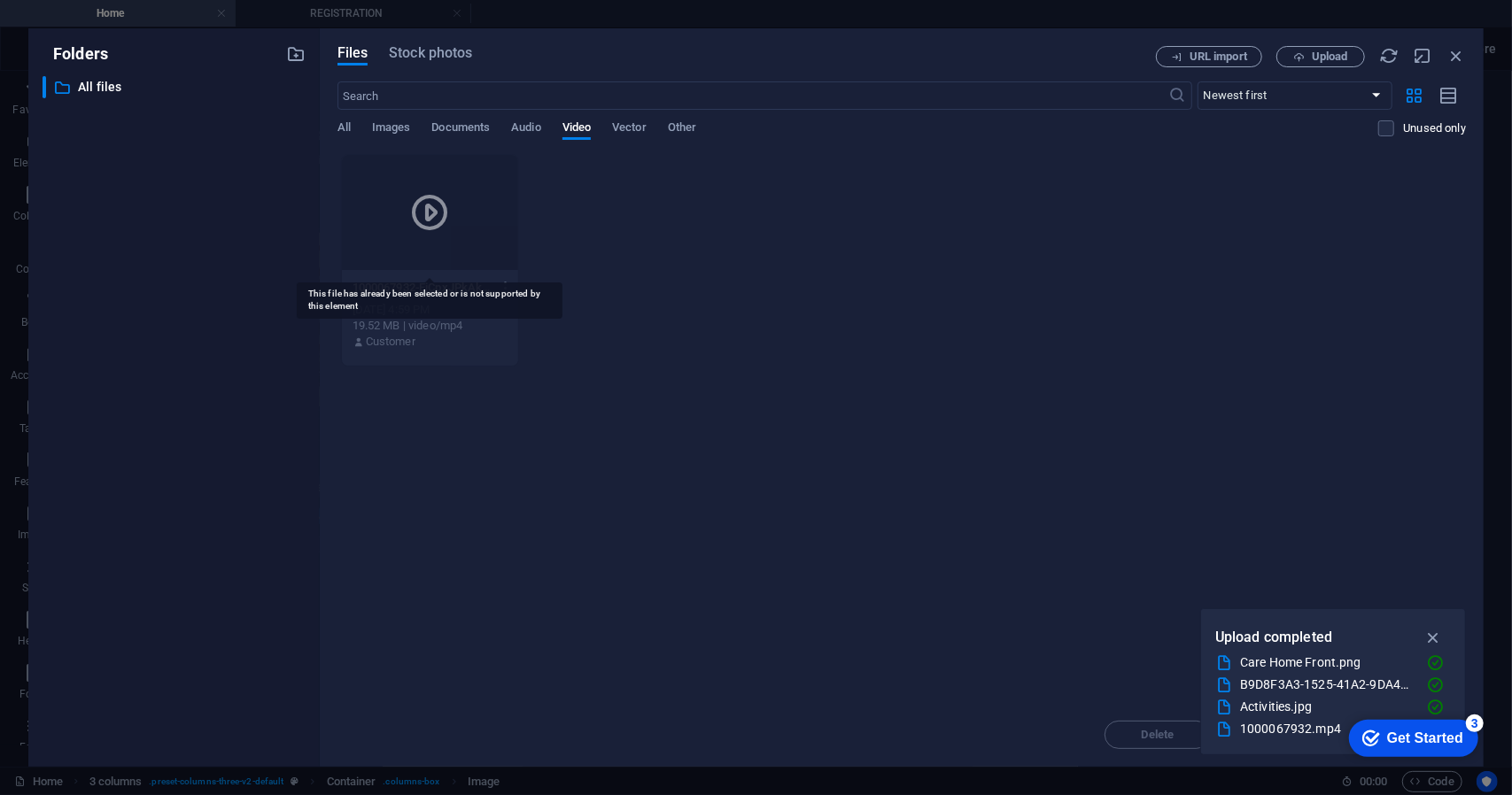
click at [474, 243] on div at bounding box center [430, 212] width 176 height 115
click at [1312, 730] on div "1000067932.mp4" at bounding box center [1325, 728] width 171 height 20
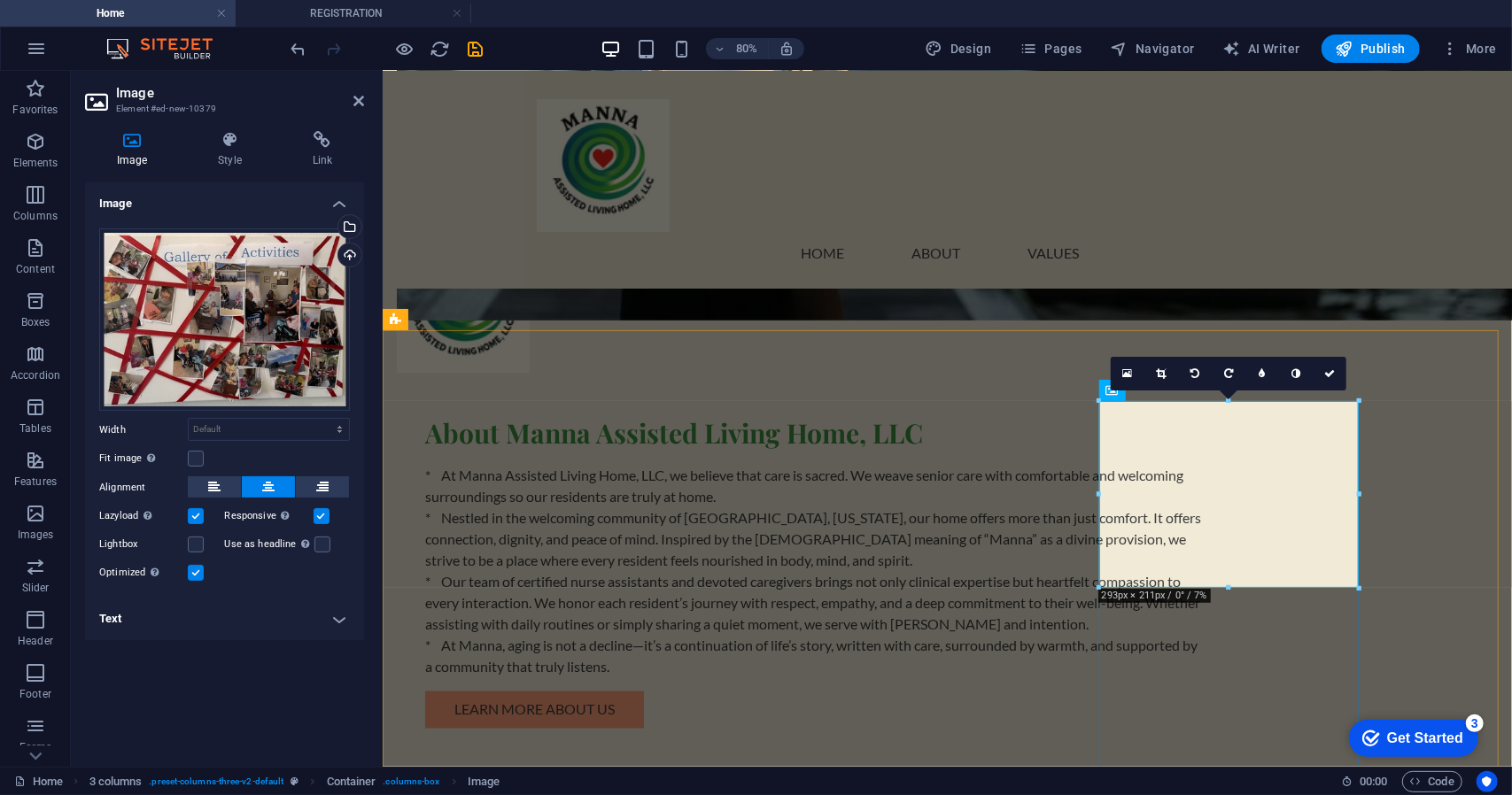
scroll to position [1479, 0]
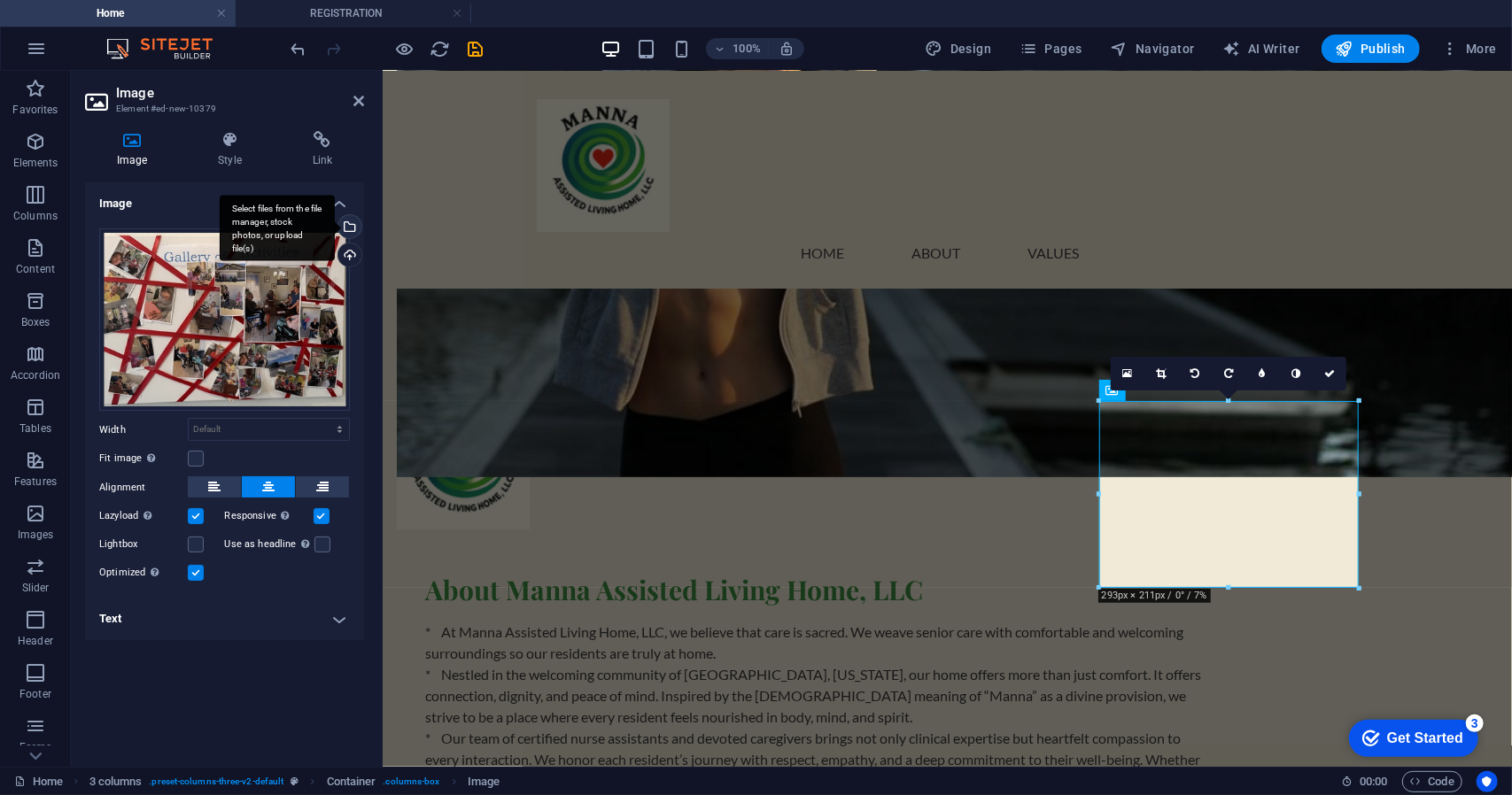
click at [356, 227] on div "Select files from the file manager, stock photos, or upload file(s)" at bounding box center [348, 228] width 26 height 26
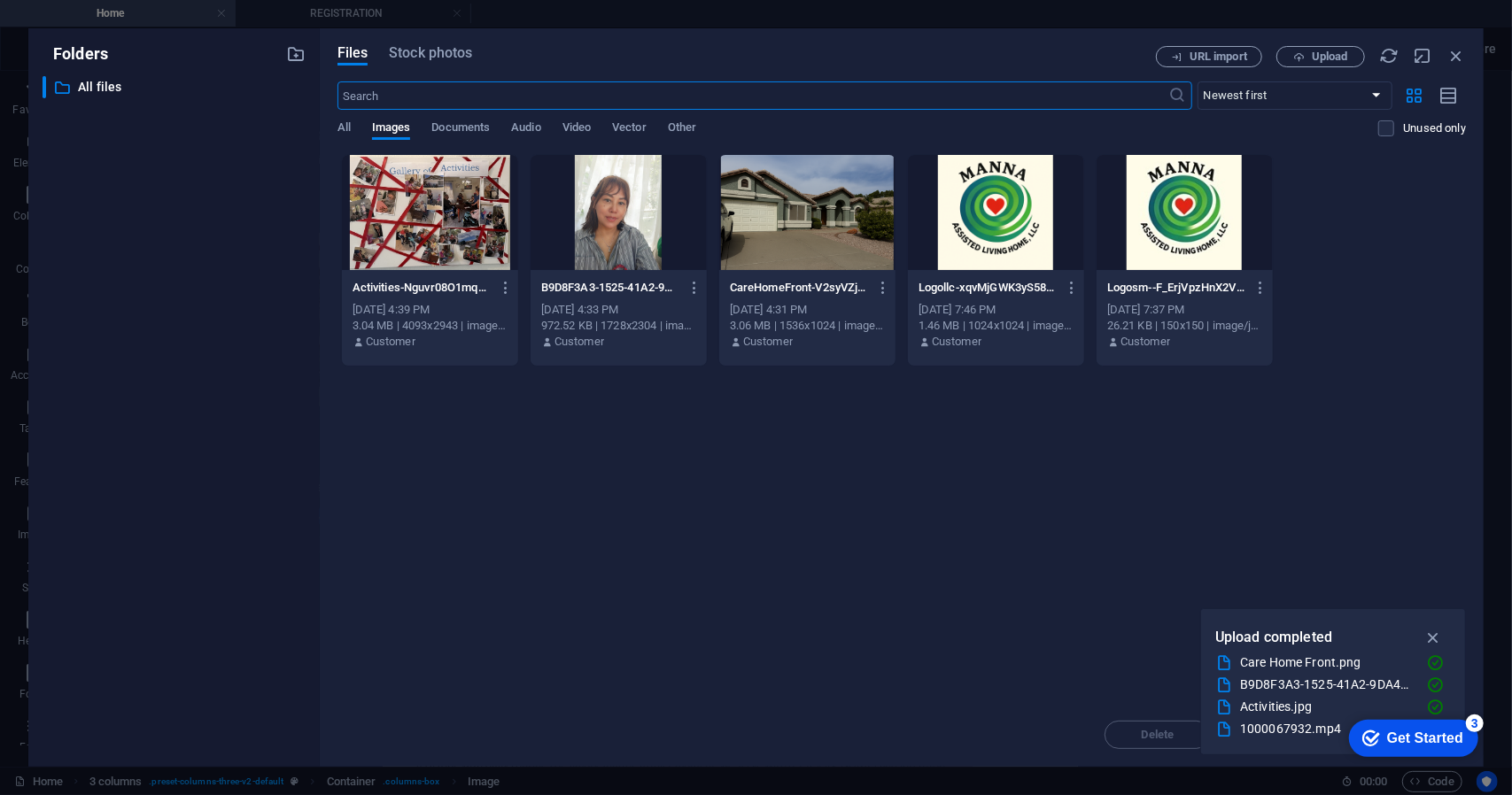
scroll to position [1636, 0]
click at [1332, 62] on span "Upload" at bounding box center [1329, 56] width 36 height 11
click at [1338, 51] on span "Upload" at bounding box center [1329, 56] width 36 height 11
click at [392, 132] on span "Images" at bounding box center [391, 130] width 39 height 25
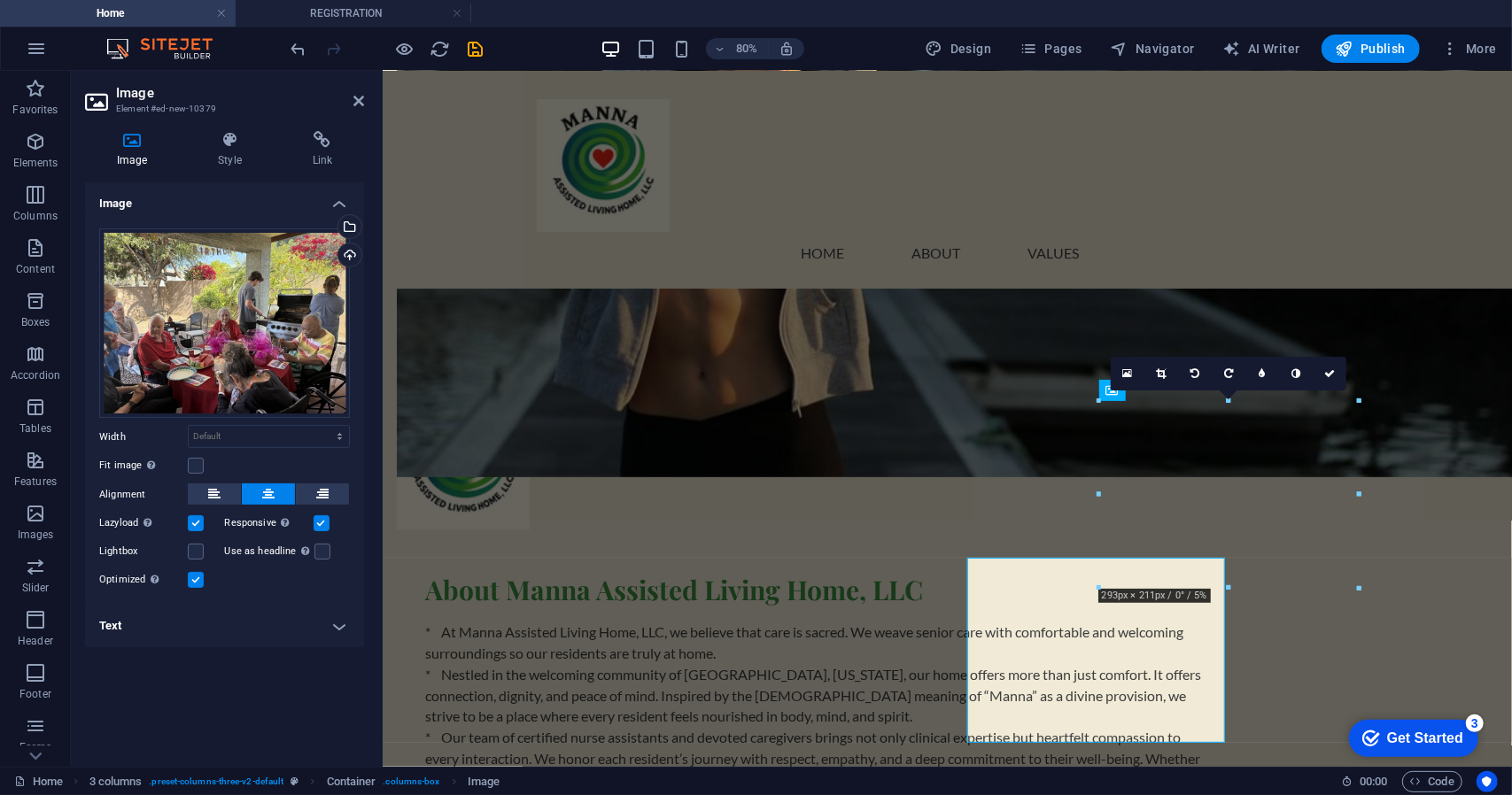
scroll to position [1479, 0]
click at [345, 121] on div "Image Style Link Image Drag files here, click to choose files or select files f…" at bounding box center [224, 442] width 307 height 650
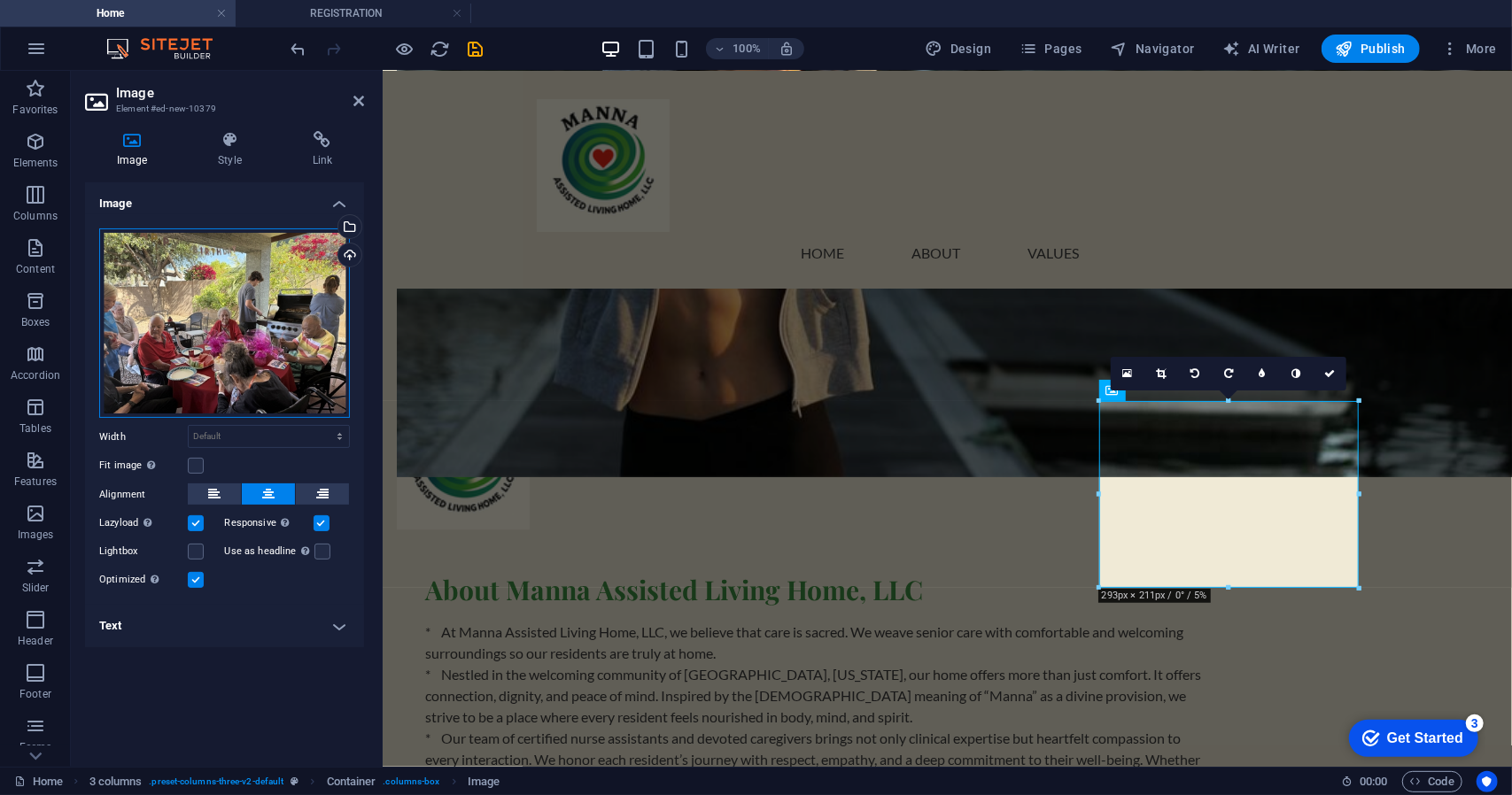
click at [281, 330] on div "Drag files here, click to choose files or select files from Files or our free s…" at bounding box center [224, 323] width 251 height 191
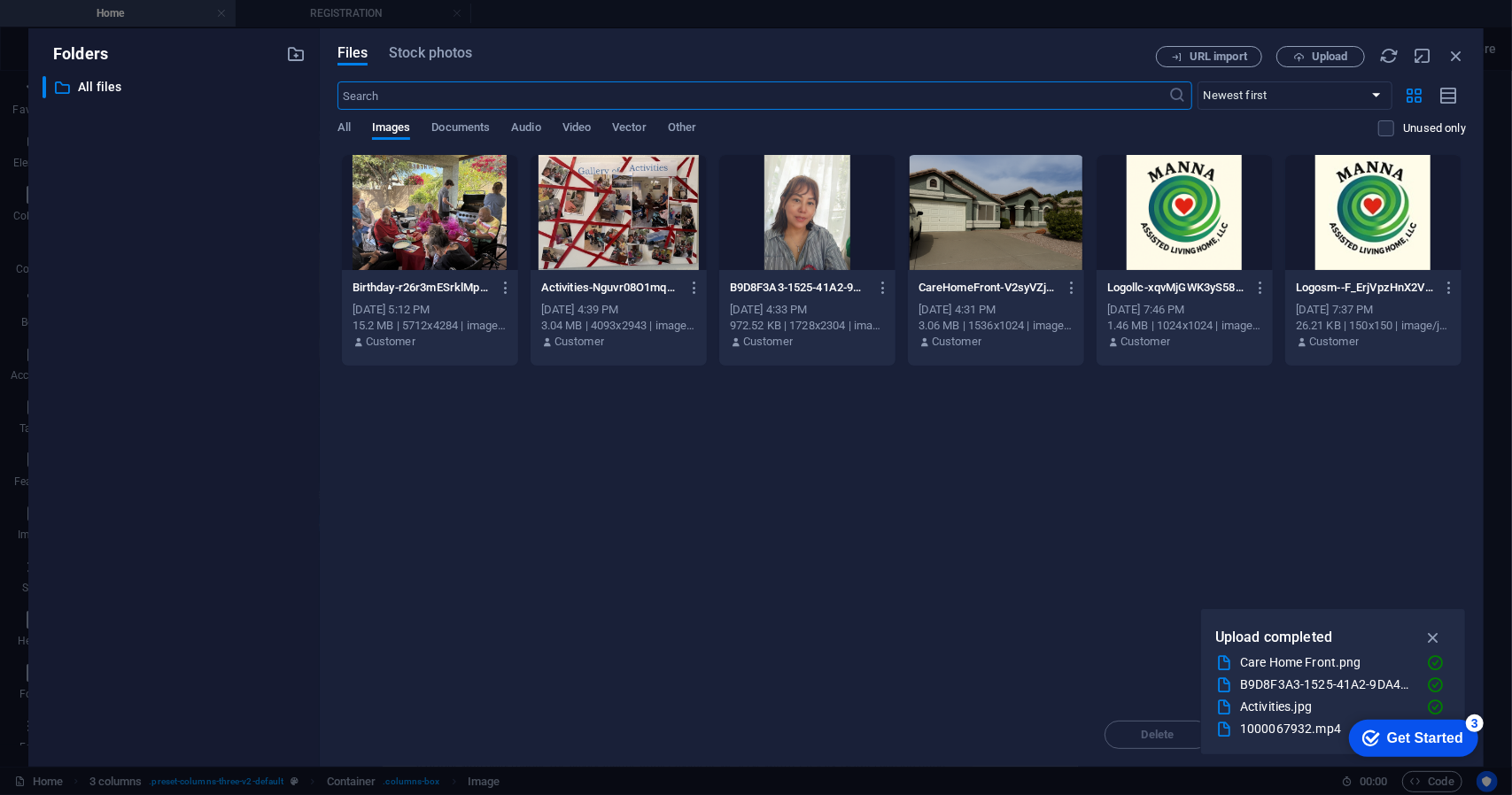
scroll to position [1636, 0]
click at [411, 249] on div at bounding box center [430, 212] width 176 height 115
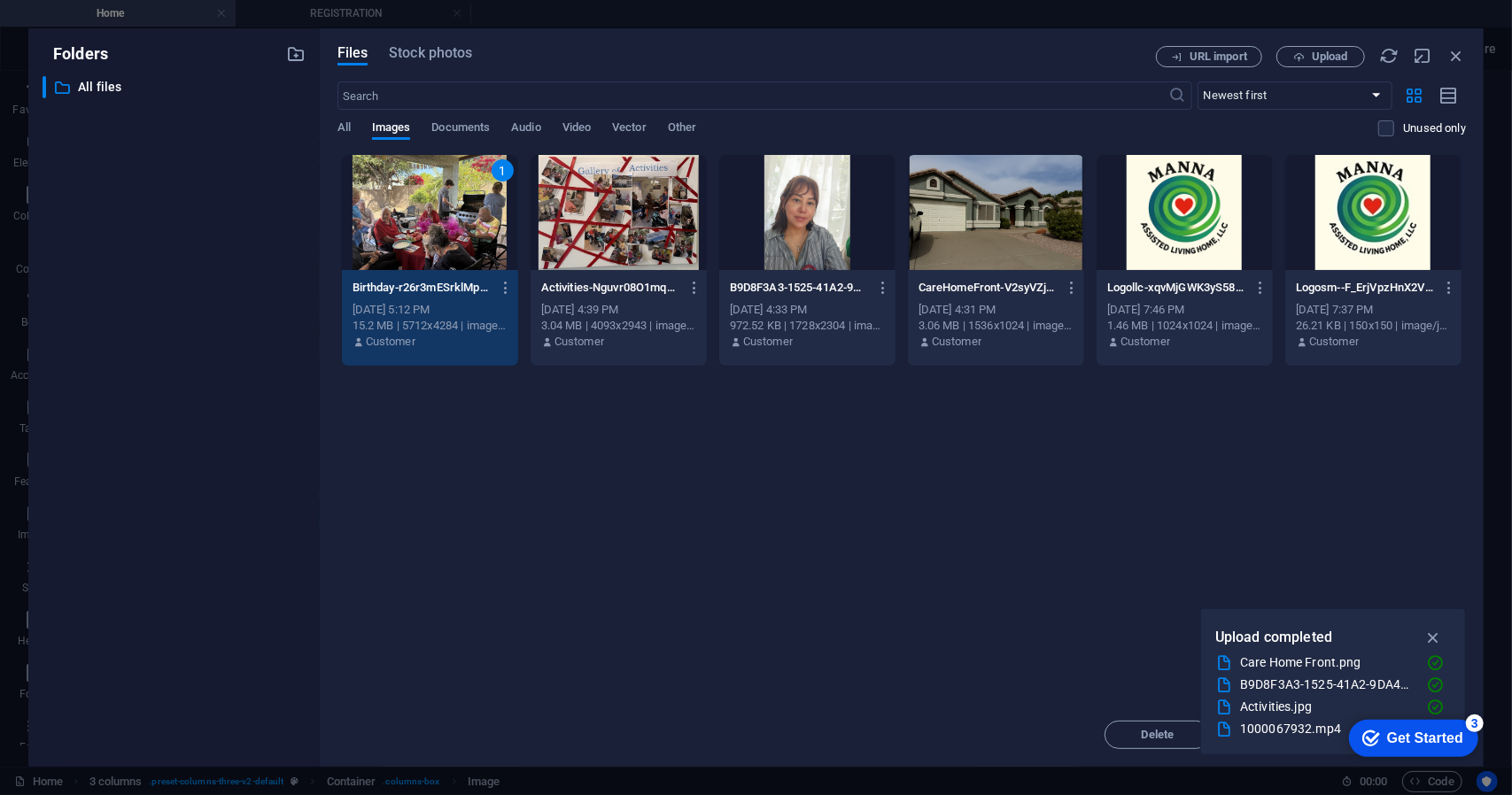
click at [411, 247] on div "1" at bounding box center [430, 212] width 176 height 115
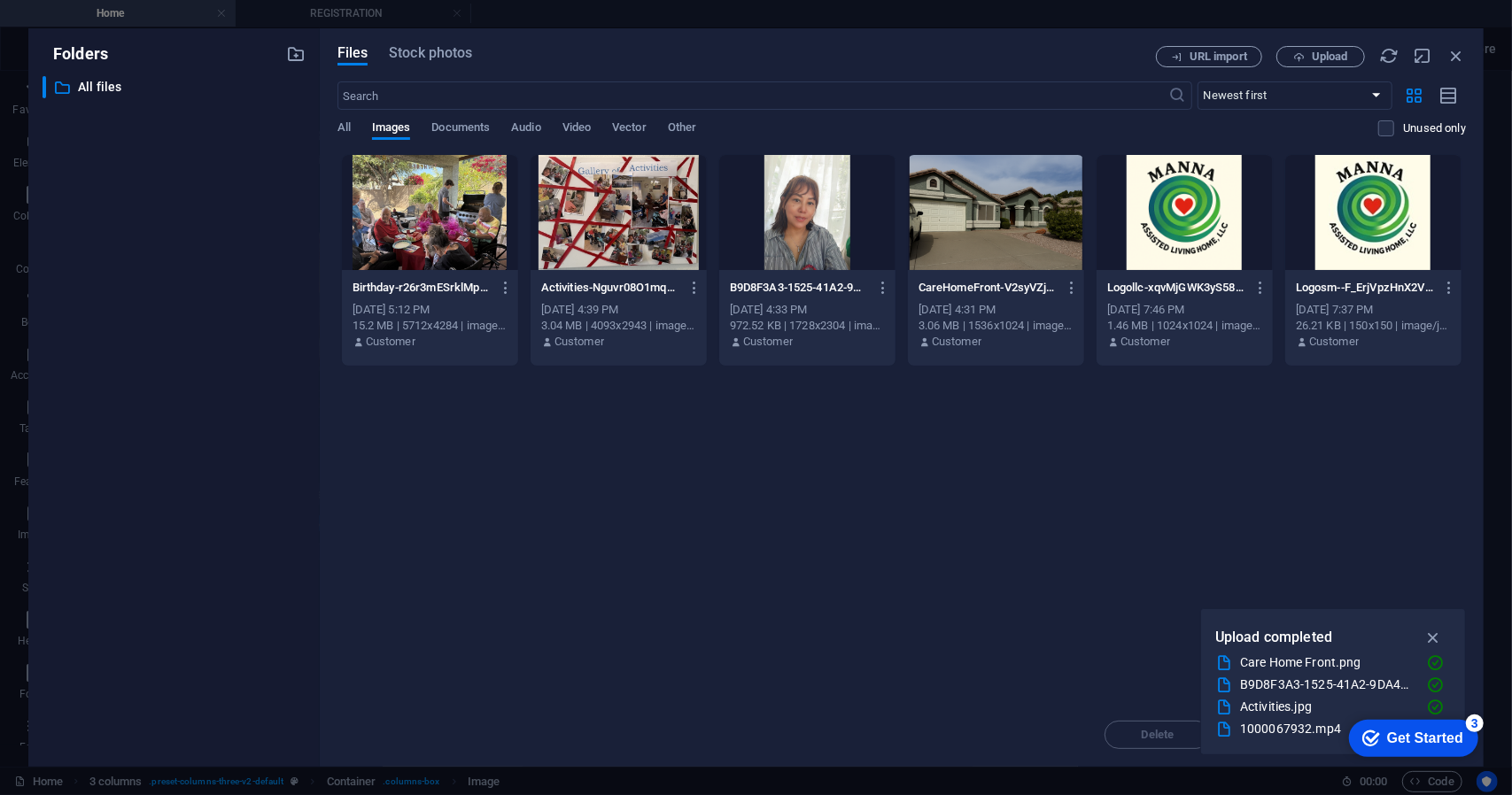
click at [411, 247] on div at bounding box center [430, 212] width 176 height 115
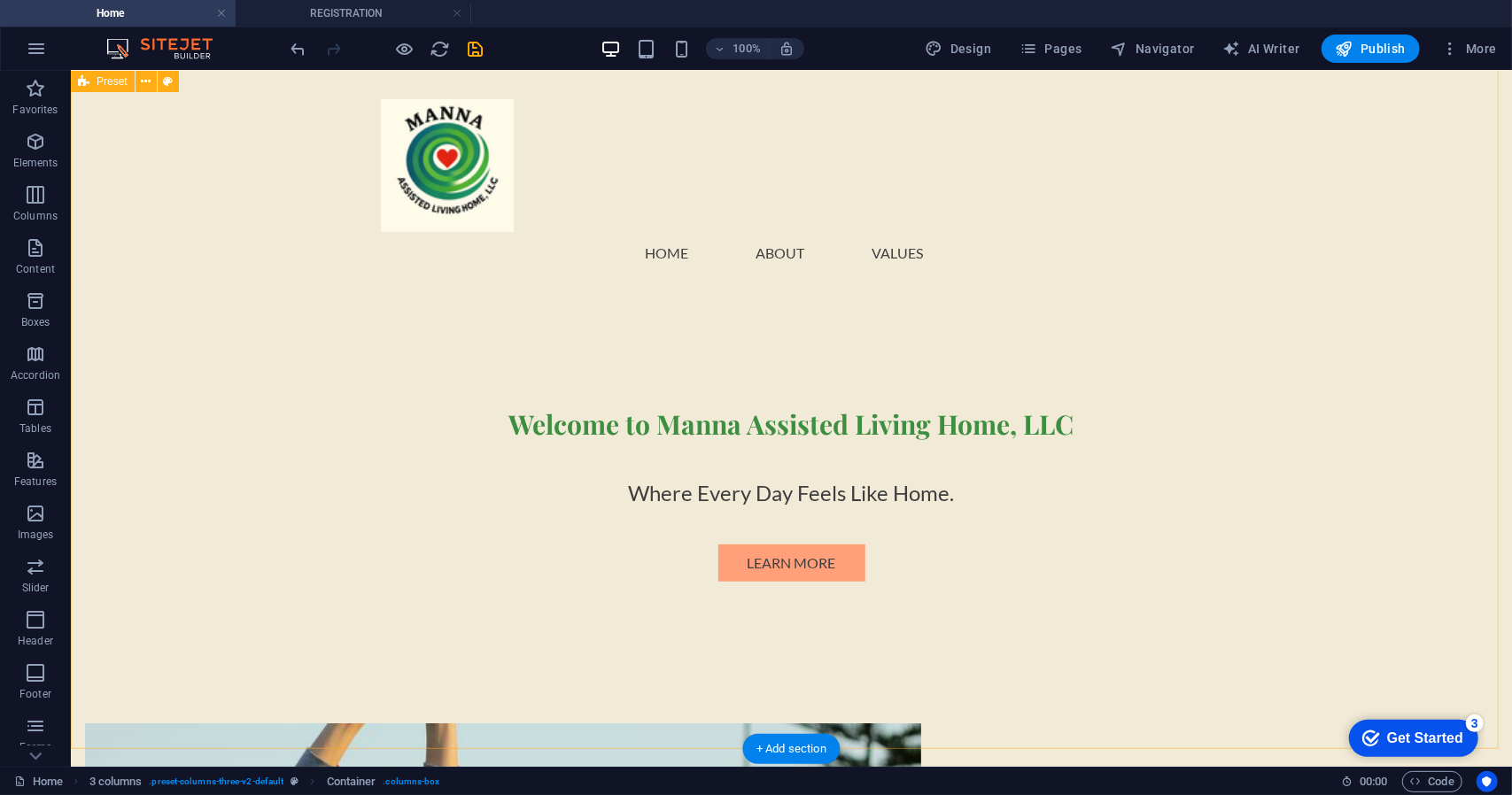
scroll to position [505, 0]
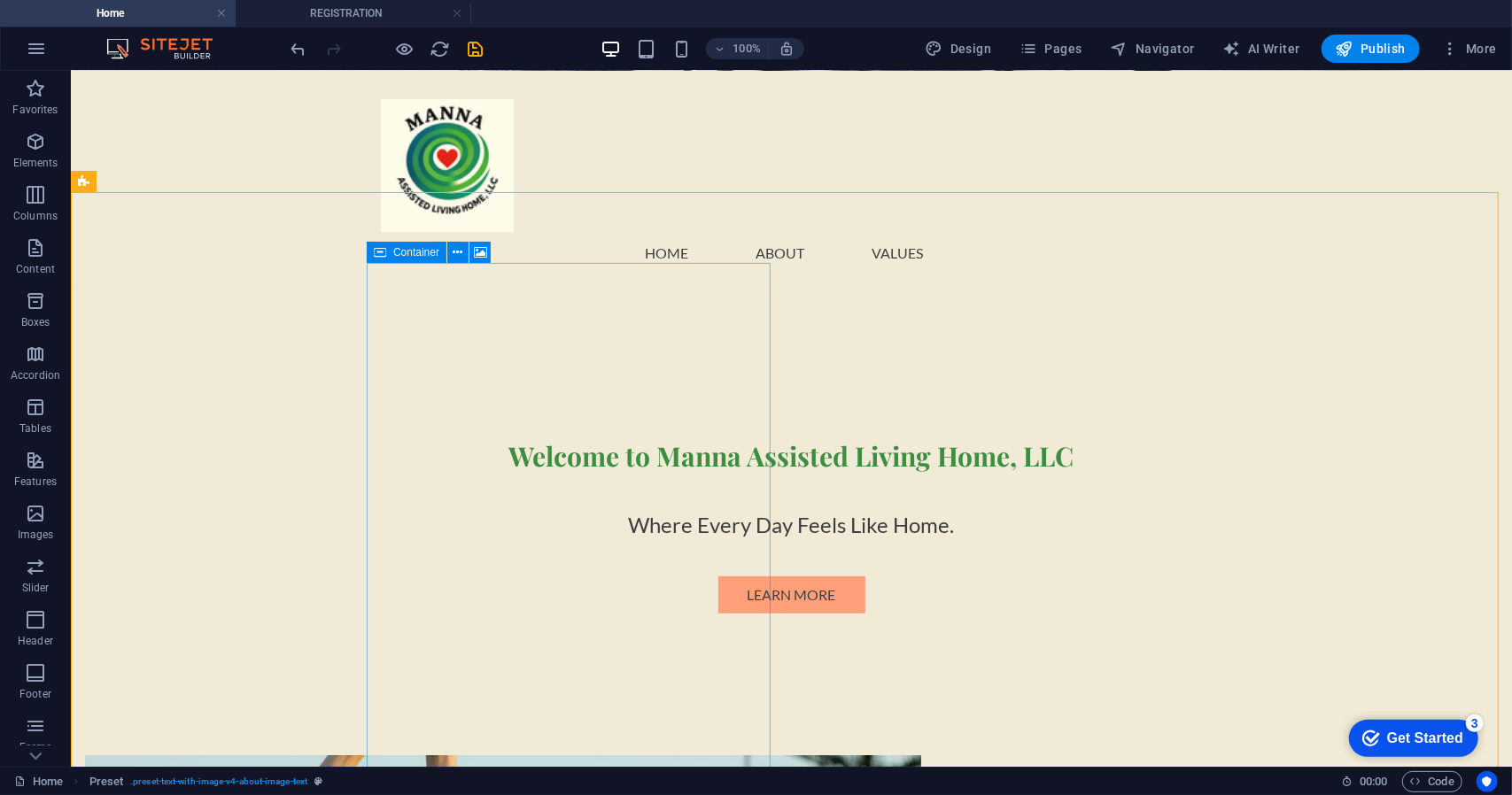
click at [425, 254] on span "Container" at bounding box center [417, 252] width 46 height 11
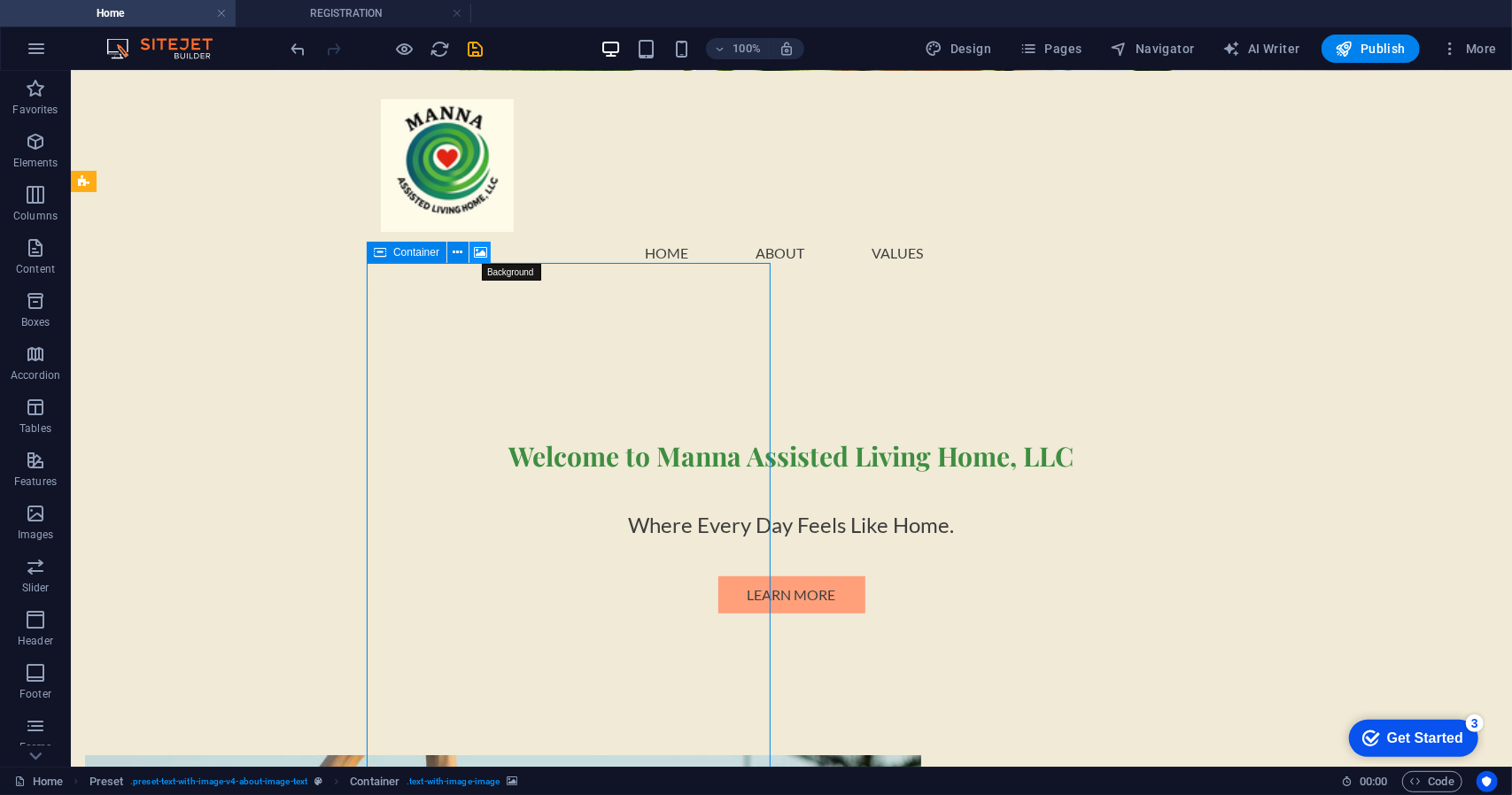
click at [477, 258] on icon at bounding box center [480, 252] width 14 height 18
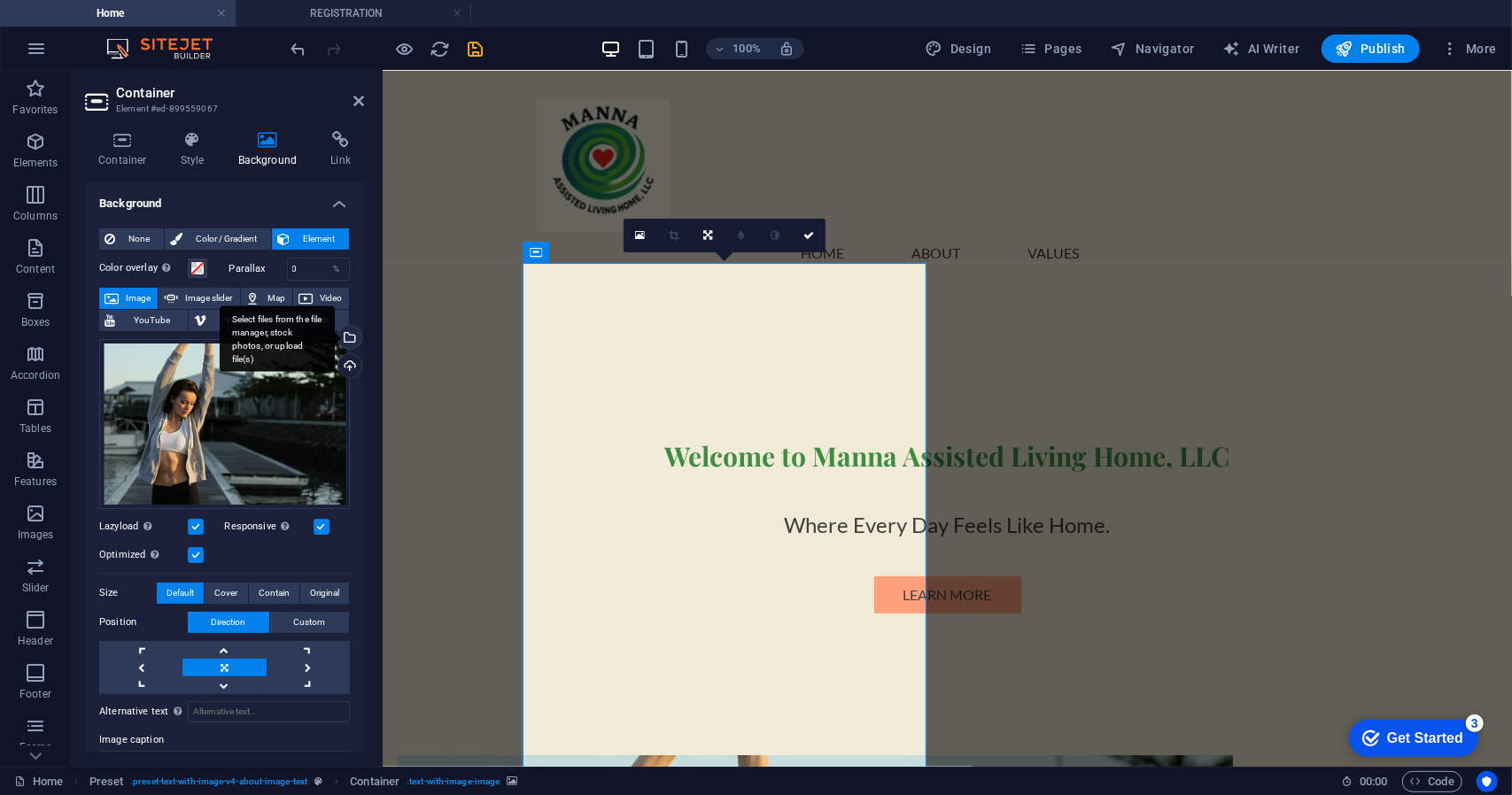
click at [335, 336] on div "Select files from the file manager, stock photos, or upload file(s)" at bounding box center [277, 338] width 115 height 67
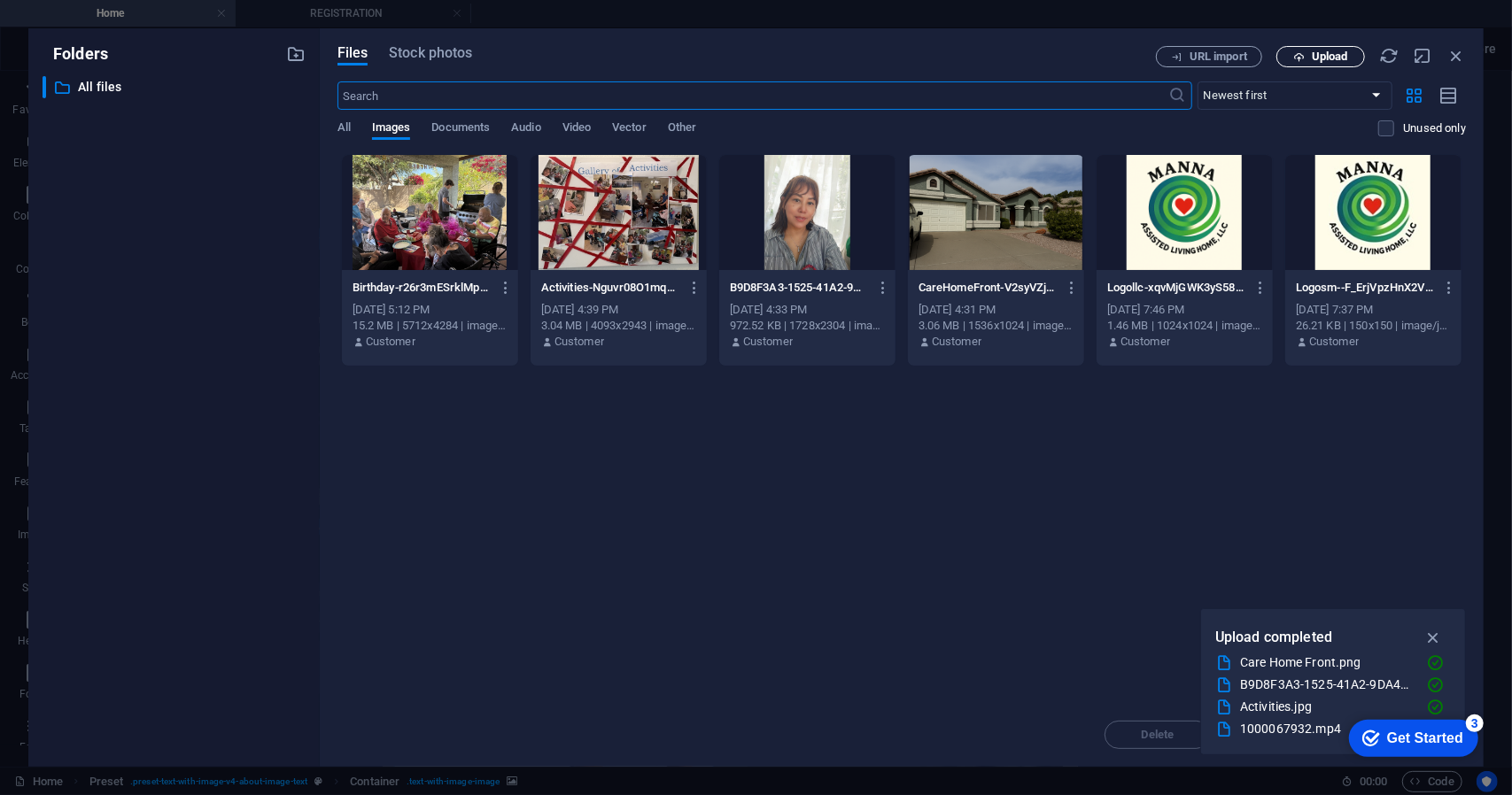
click at [1328, 57] on span "Upload" at bounding box center [1329, 56] width 36 height 11
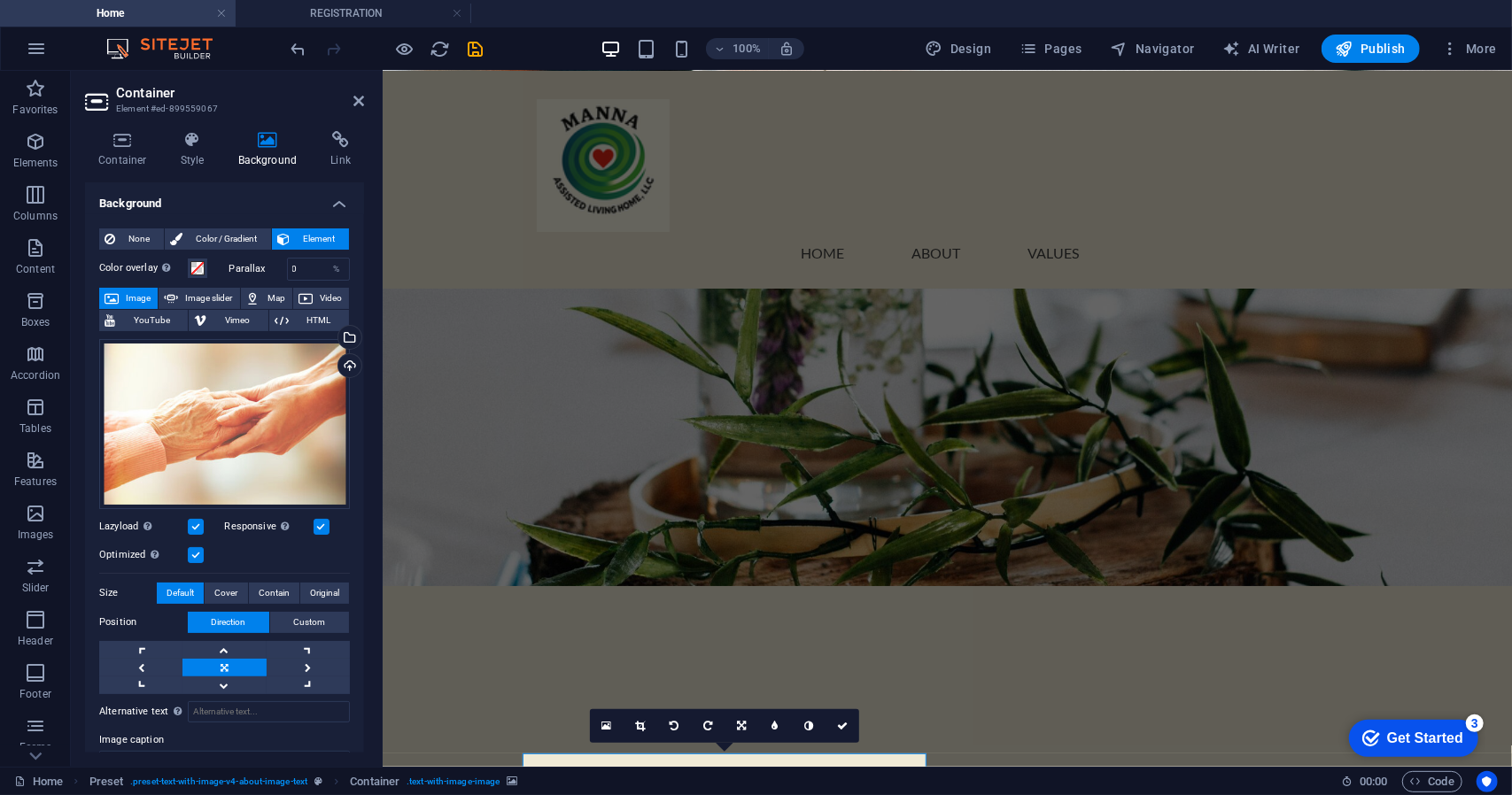
scroll to position [0, 0]
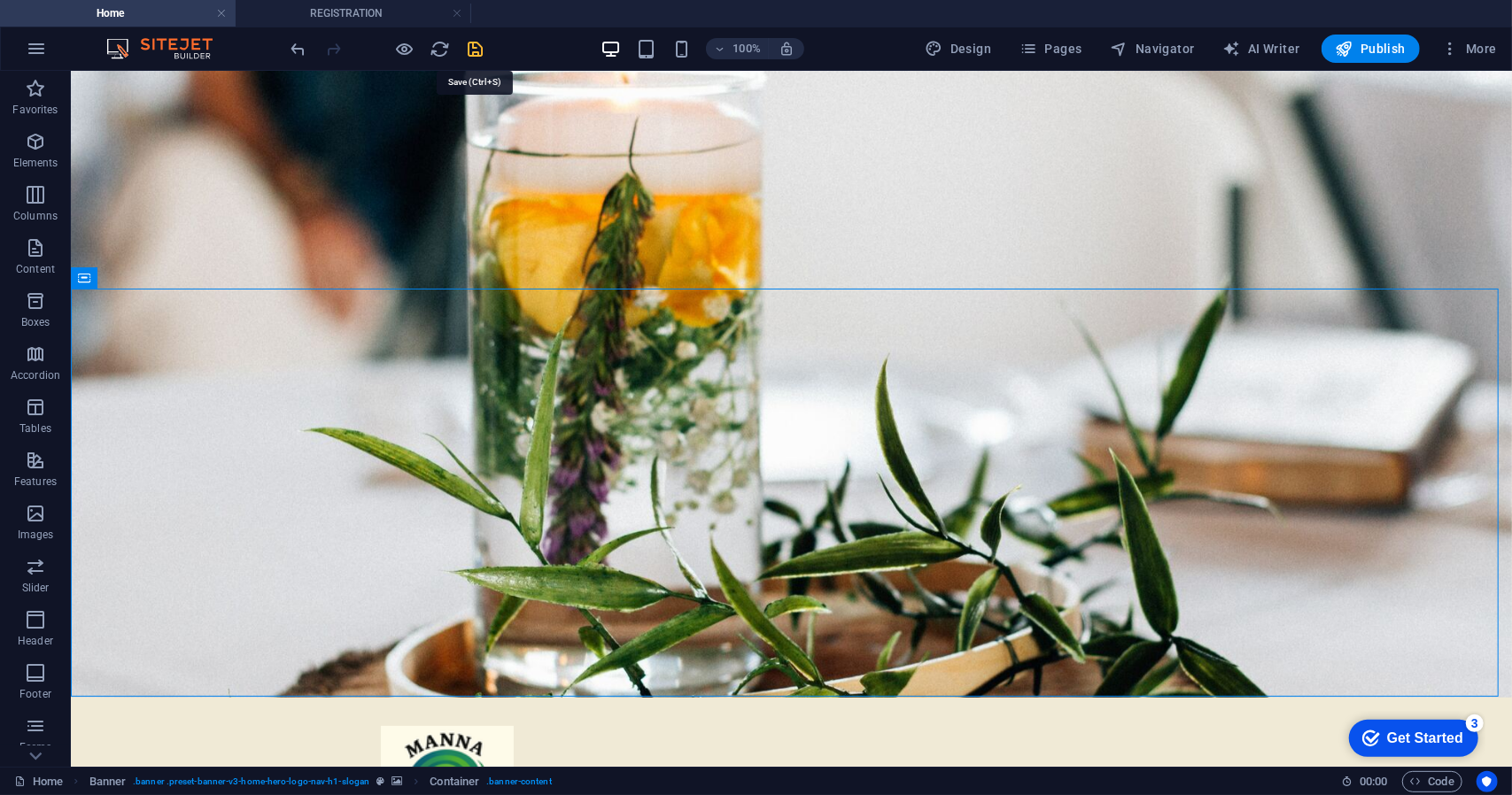
click at [475, 48] on icon "save" at bounding box center [476, 48] width 20 height 20
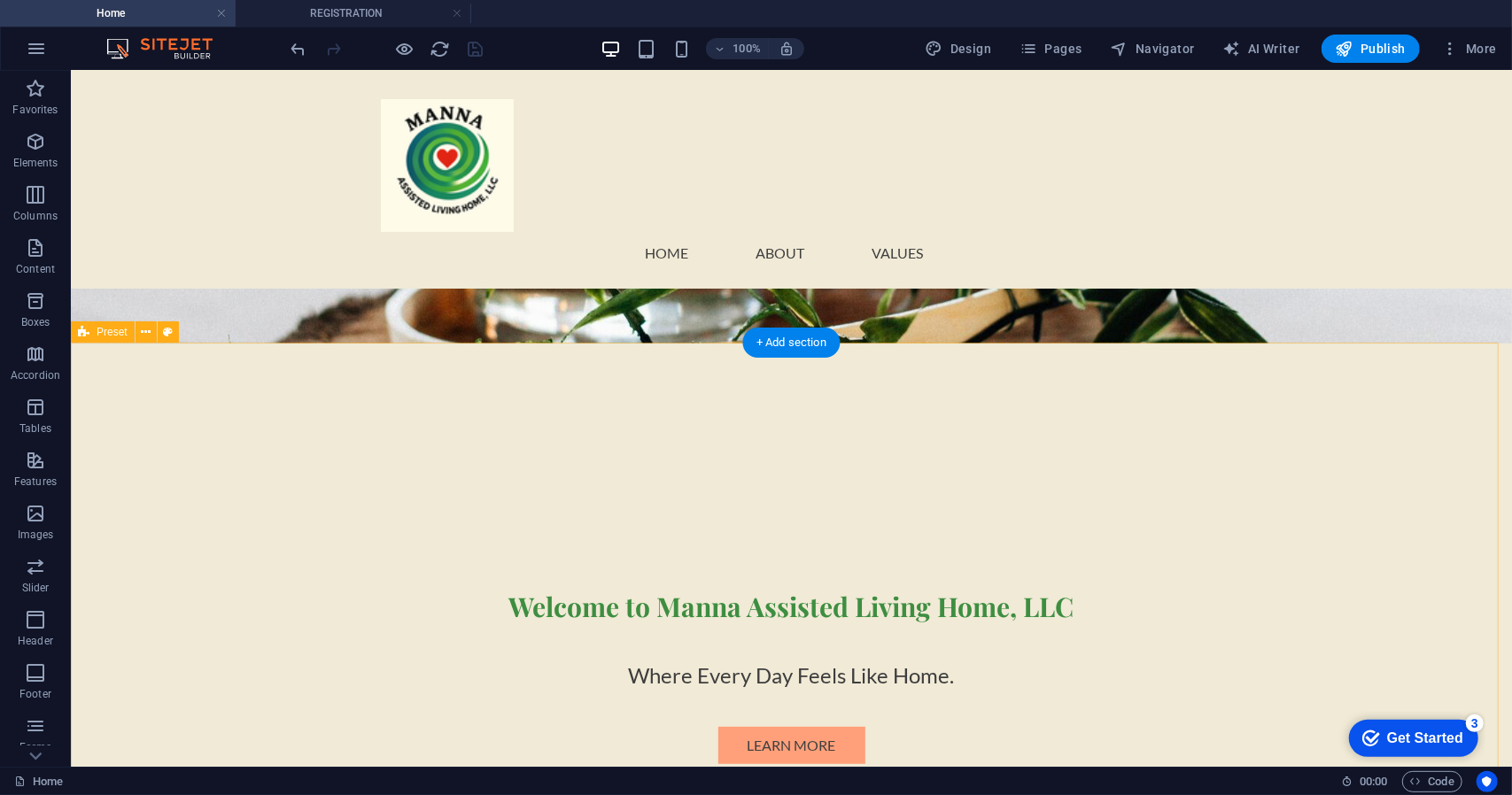
scroll to position [177, 0]
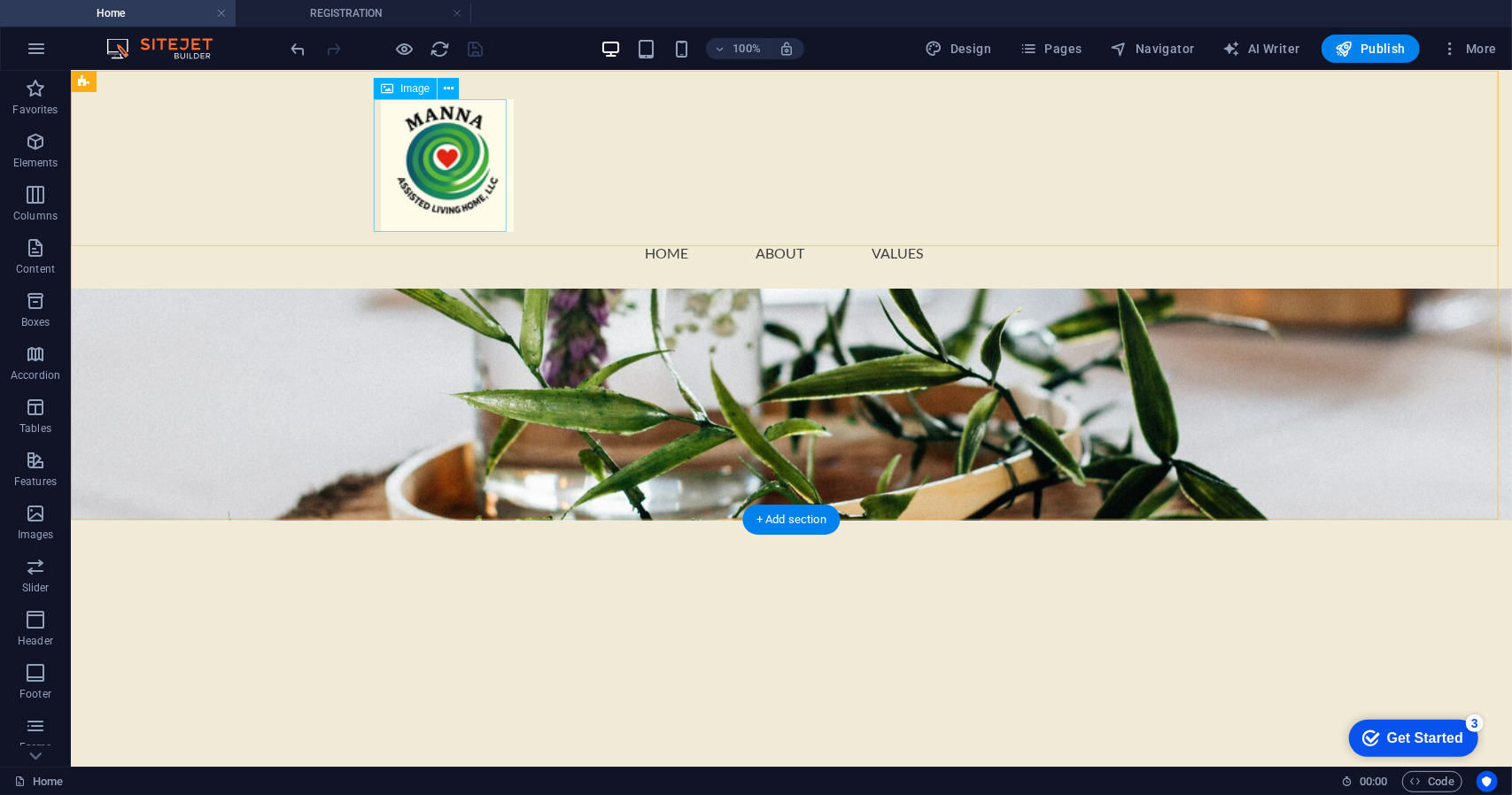
click at [456, 160] on figure at bounding box center [790, 164] width 822 height 133
select select "px"
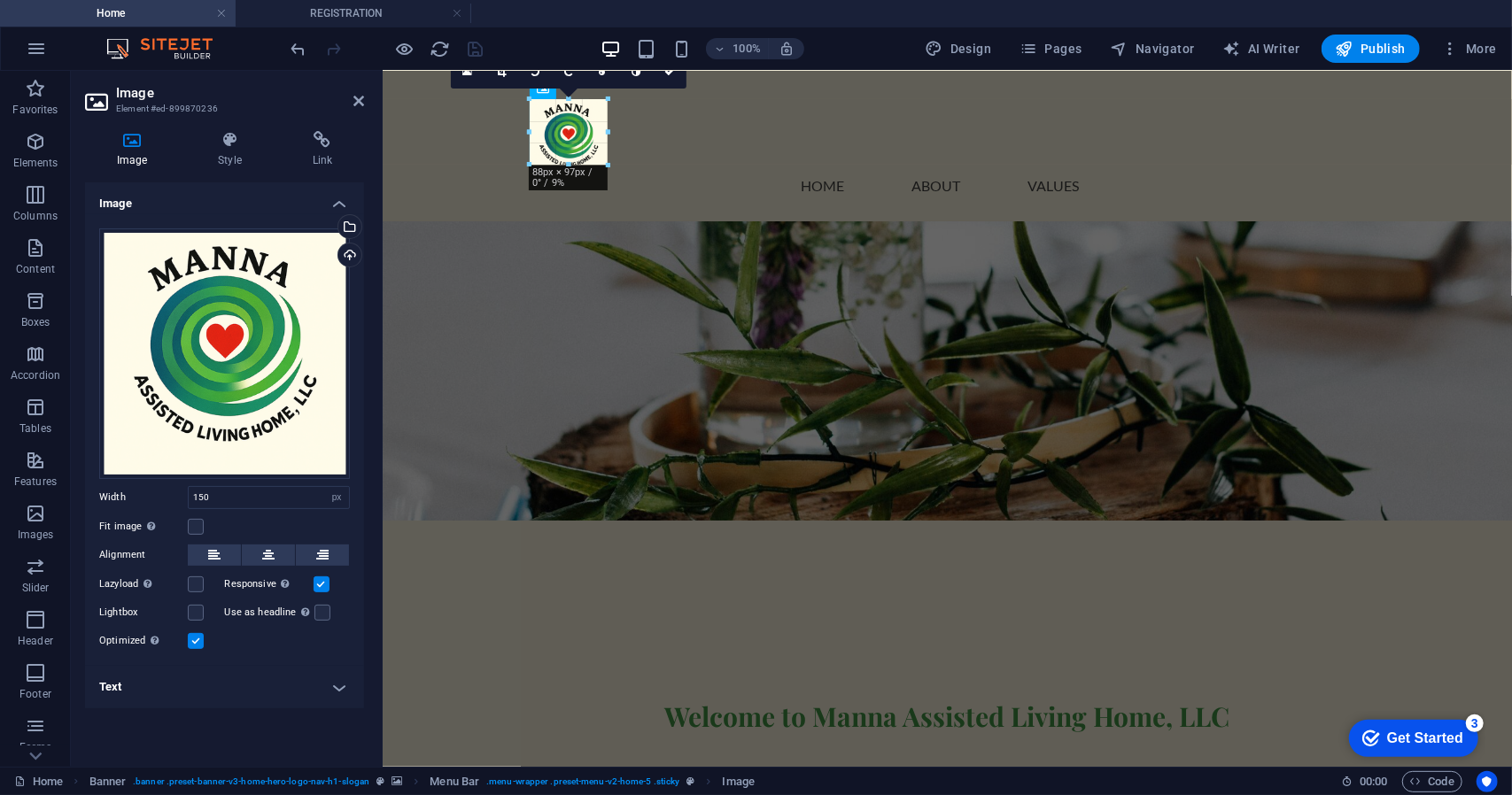
drag, startPoint x: 662, startPoint y: 233, endPoint x: 588, endPoint y: 131, distance: 126.0
type input "67"
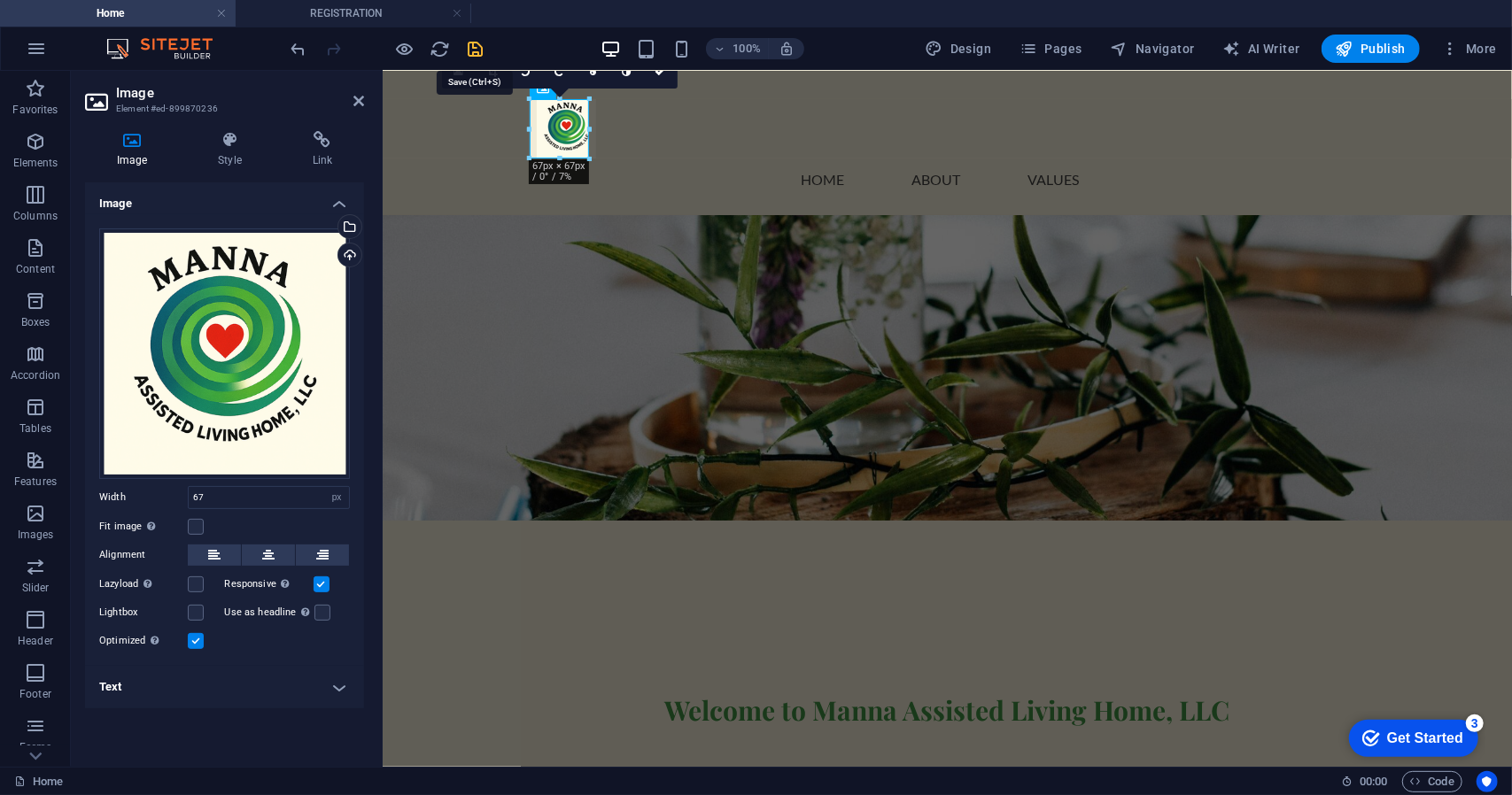
click at [477, 44] on icon "save" at bounding box center [476, 48] width 20 height 20
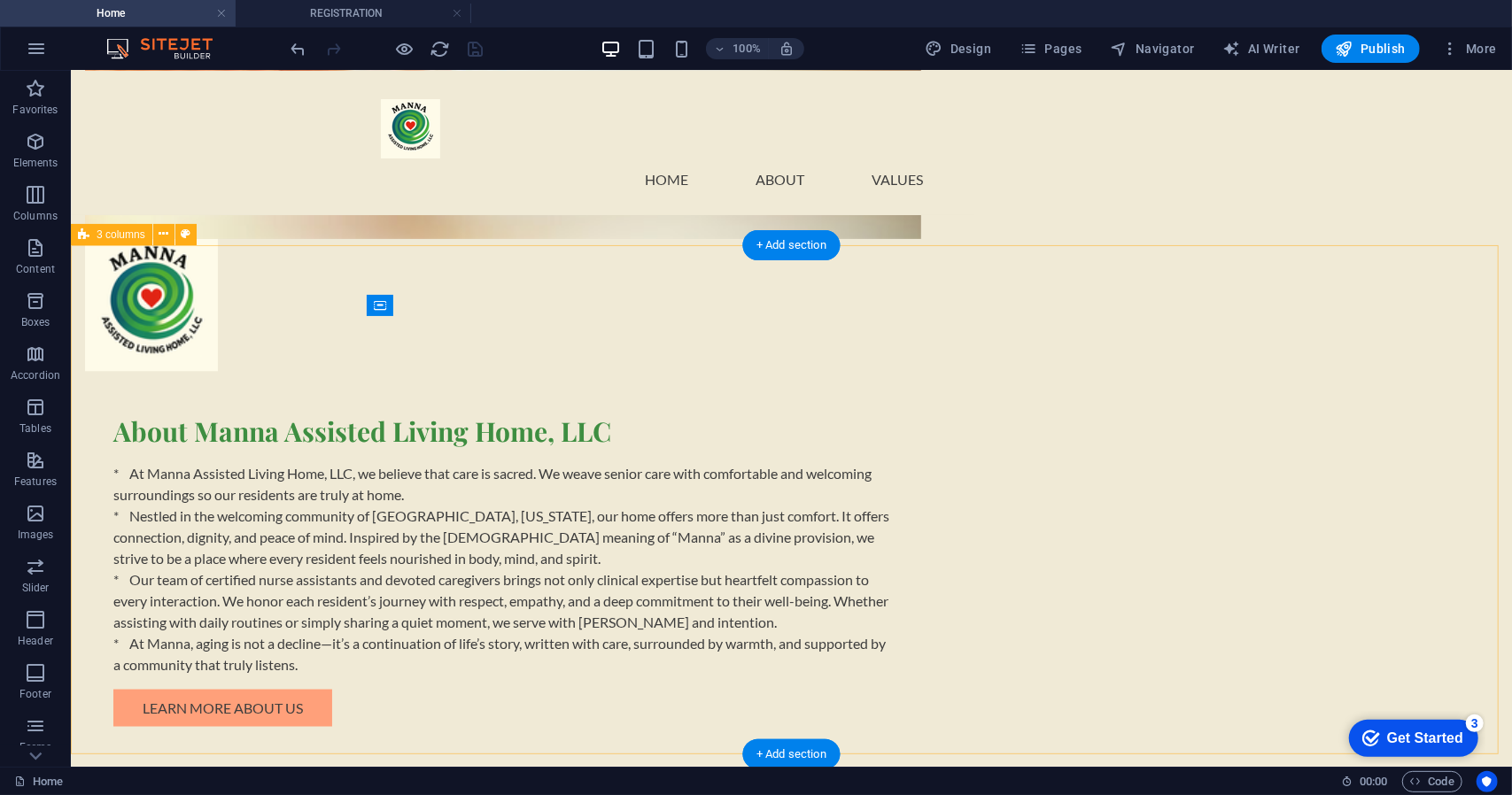
scroll to position [1568, 0]
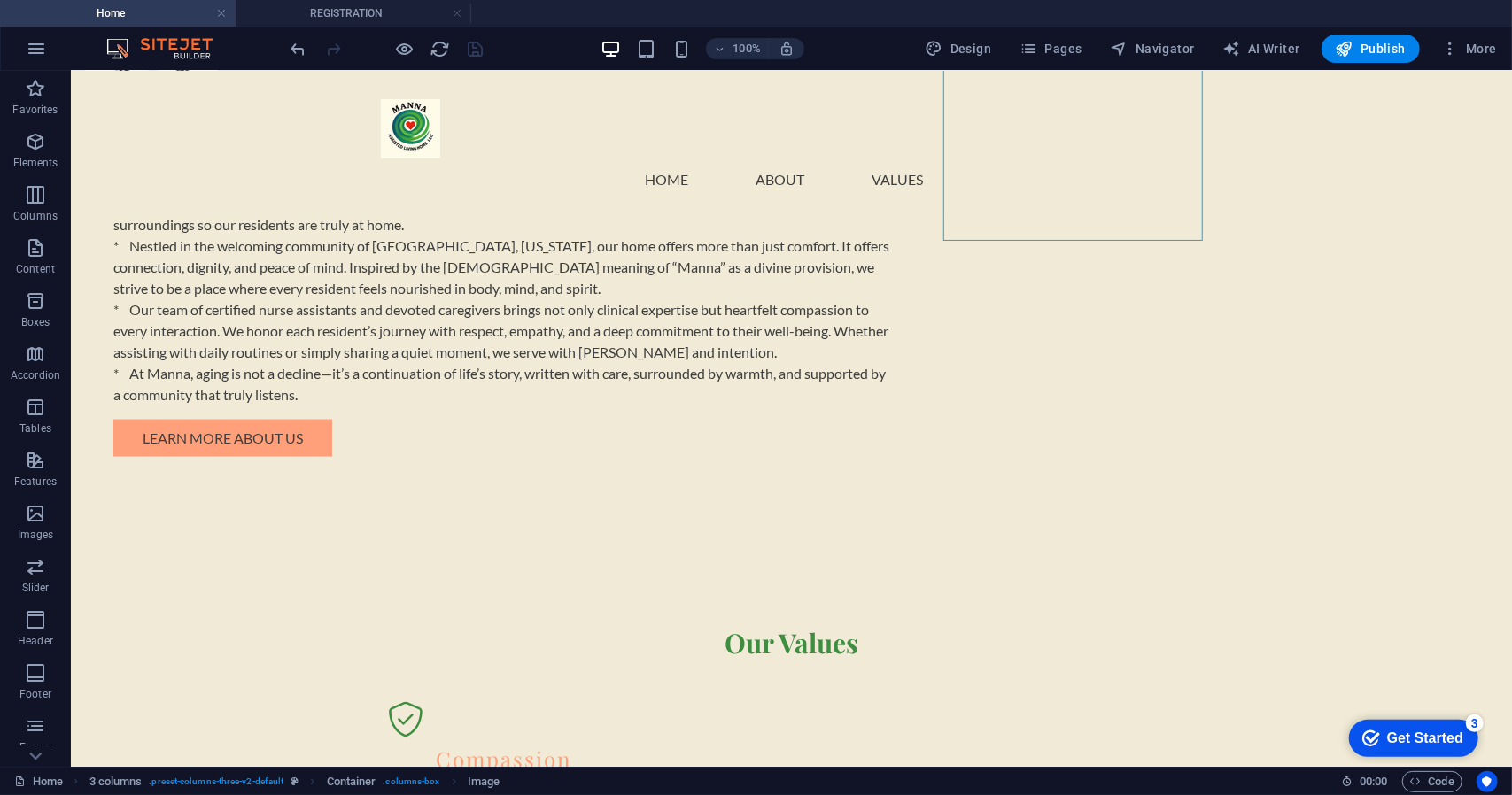
scroll to position [1776, 0]
